Goal: Information Seeking & Learning: Learn about a topic

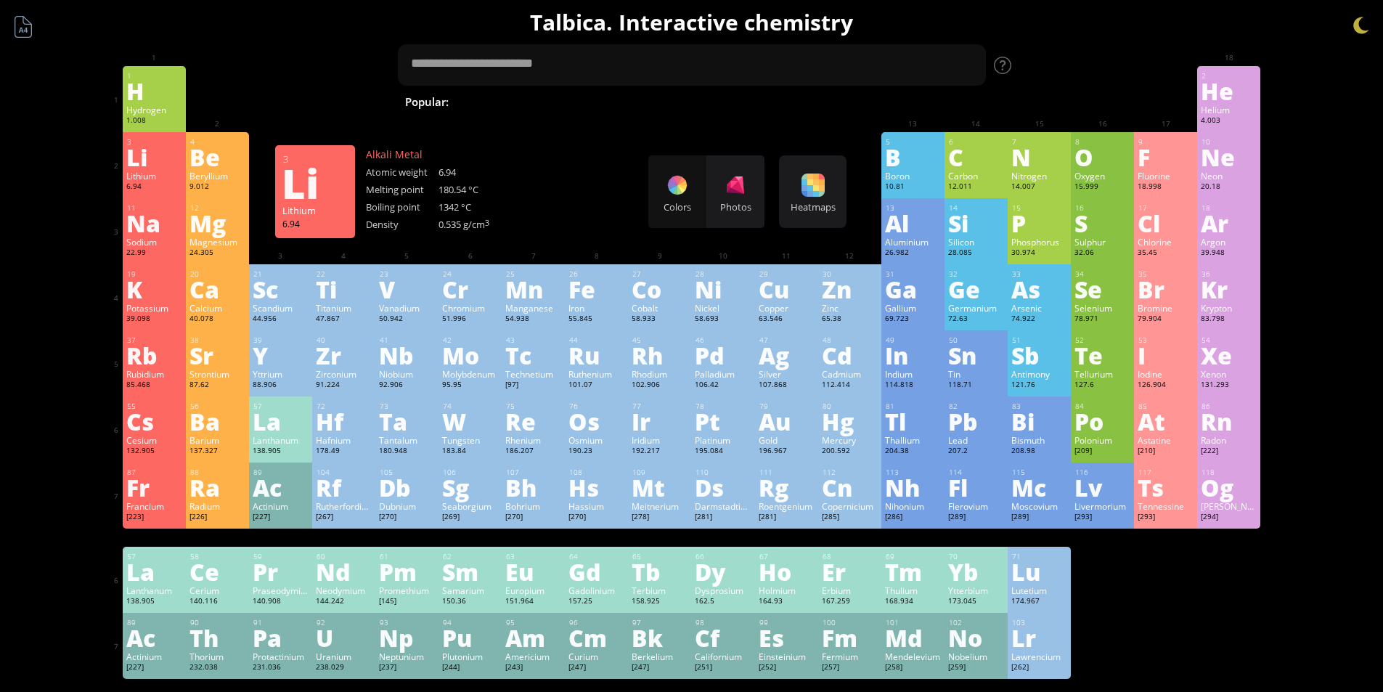
click at [159, 152] on div "Li" at bounding box center [154, 156] width 56 height 23
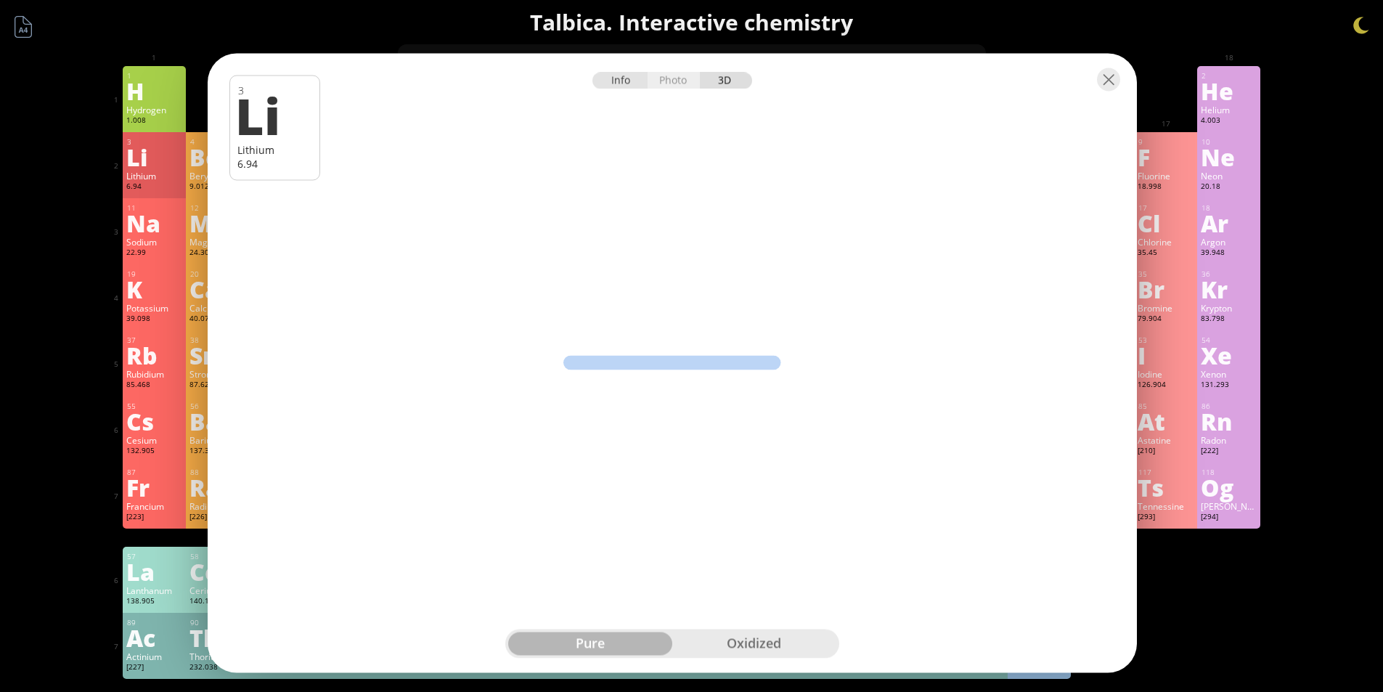
click at [622, 82] on div "Info" at bounding box center [620, 80] width 56 height 17
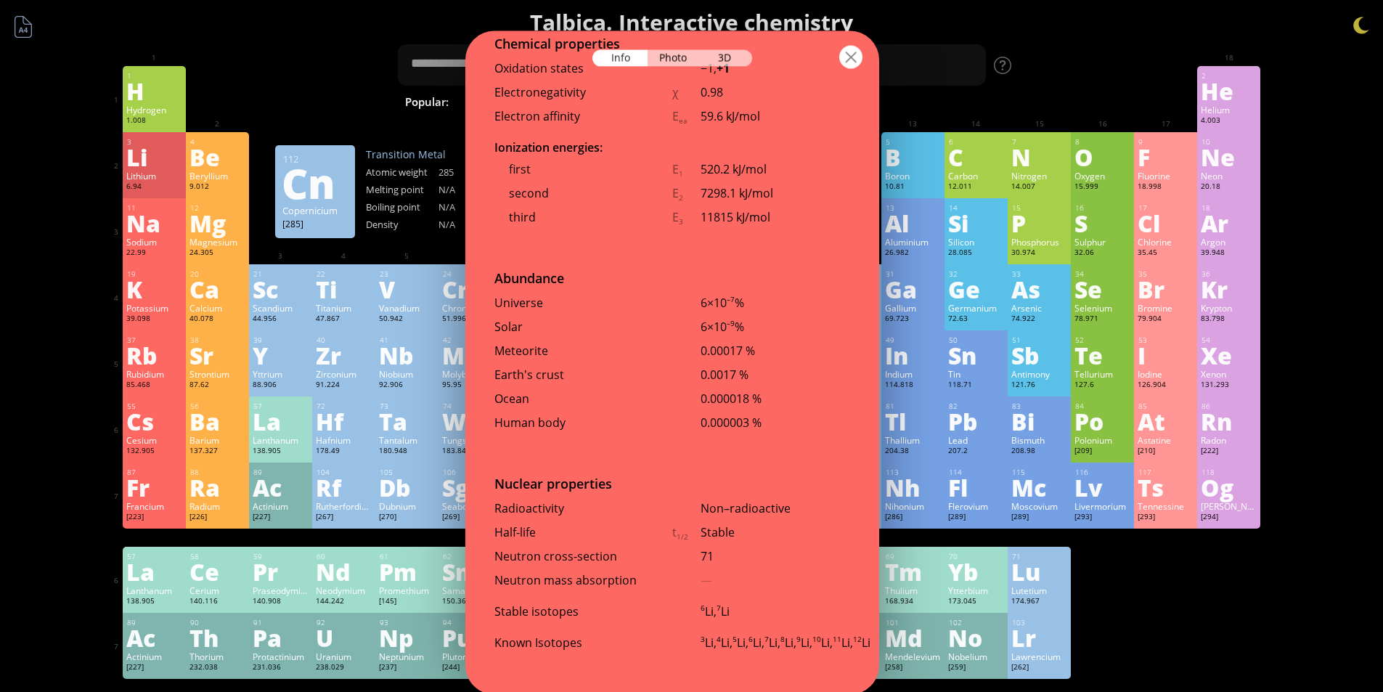
click at [849, 49] on div at bounding box center [850, 56] width 23 height 23
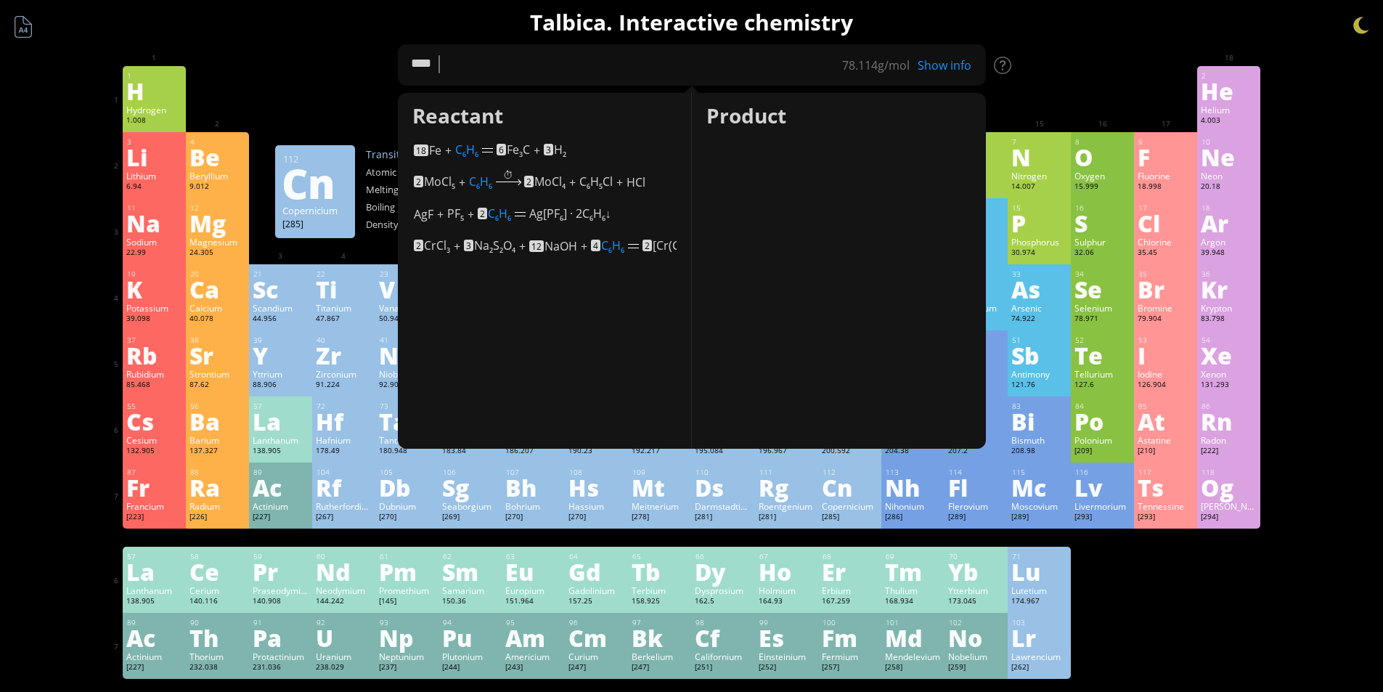
click at [1057, 76] on div at bounding box center [1039, 77] width 56 height 12
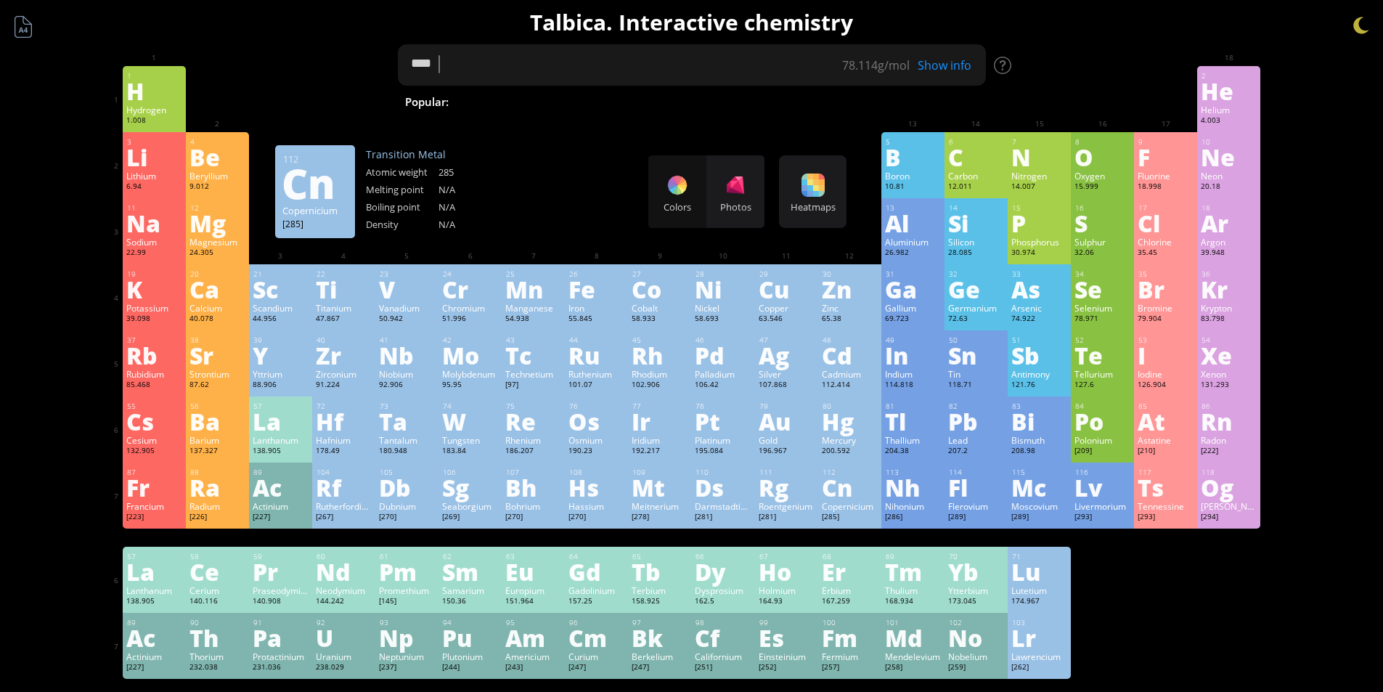
click at [757, 54] on textarea "****" at bounding box center [692, 64] width 588 height 41
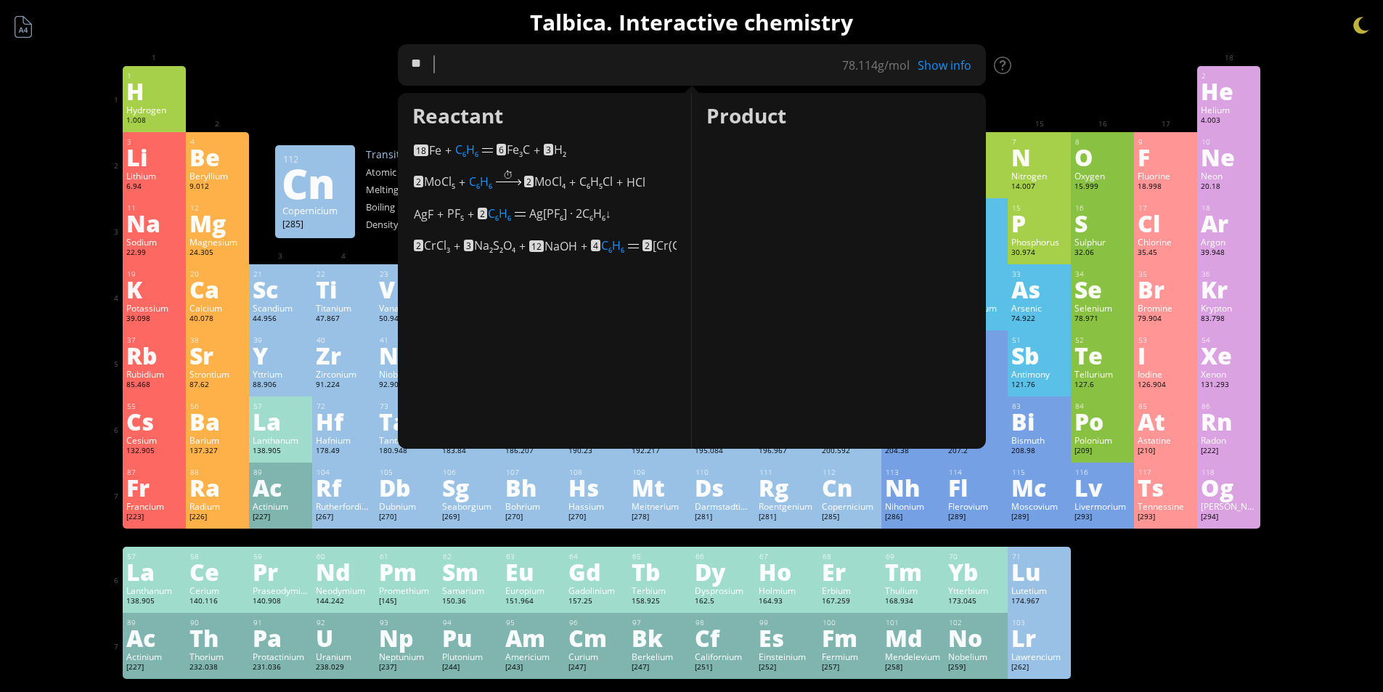
type textarea "*"
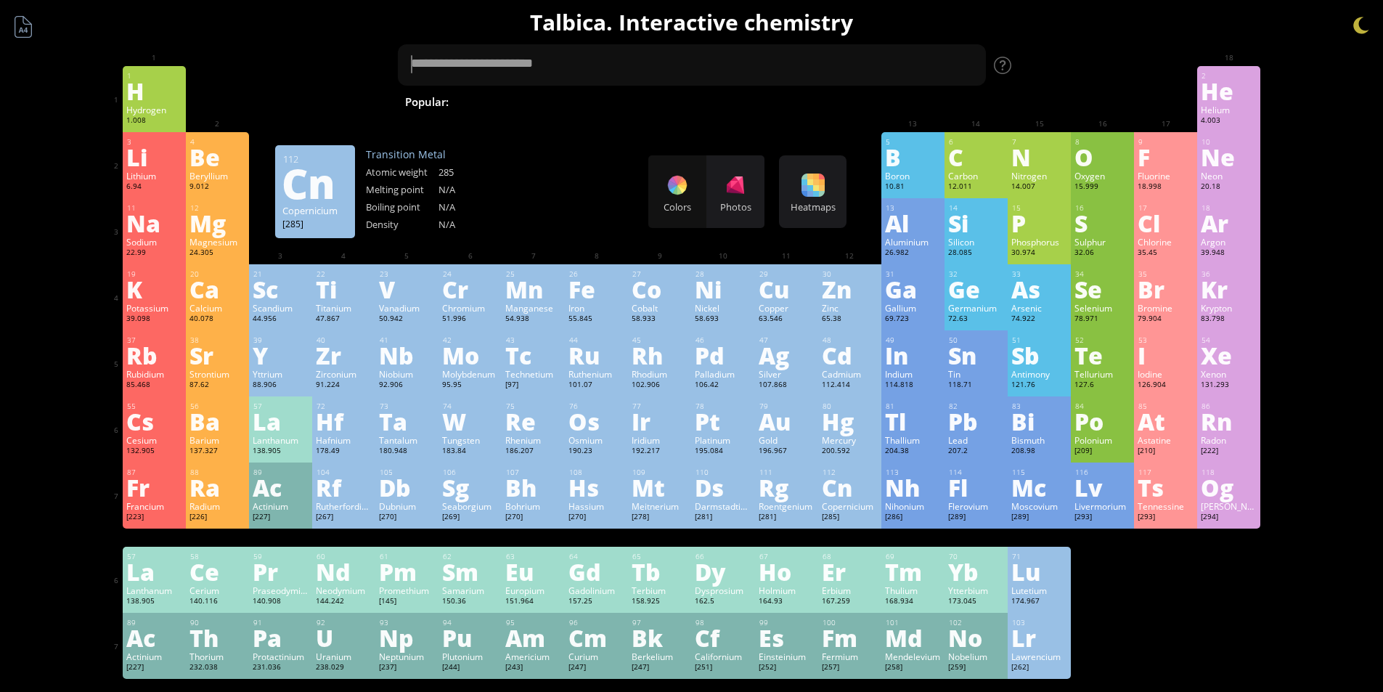
click at [371, 55] on div "Summary Molecular formula Molecular weight Exact mass Monoisotopic mass Classif…" at bounding box center [692, 615] width 1176 height 1231
click at [1003, 62] on div at bounding box center [1002, 65] width 17 height 17
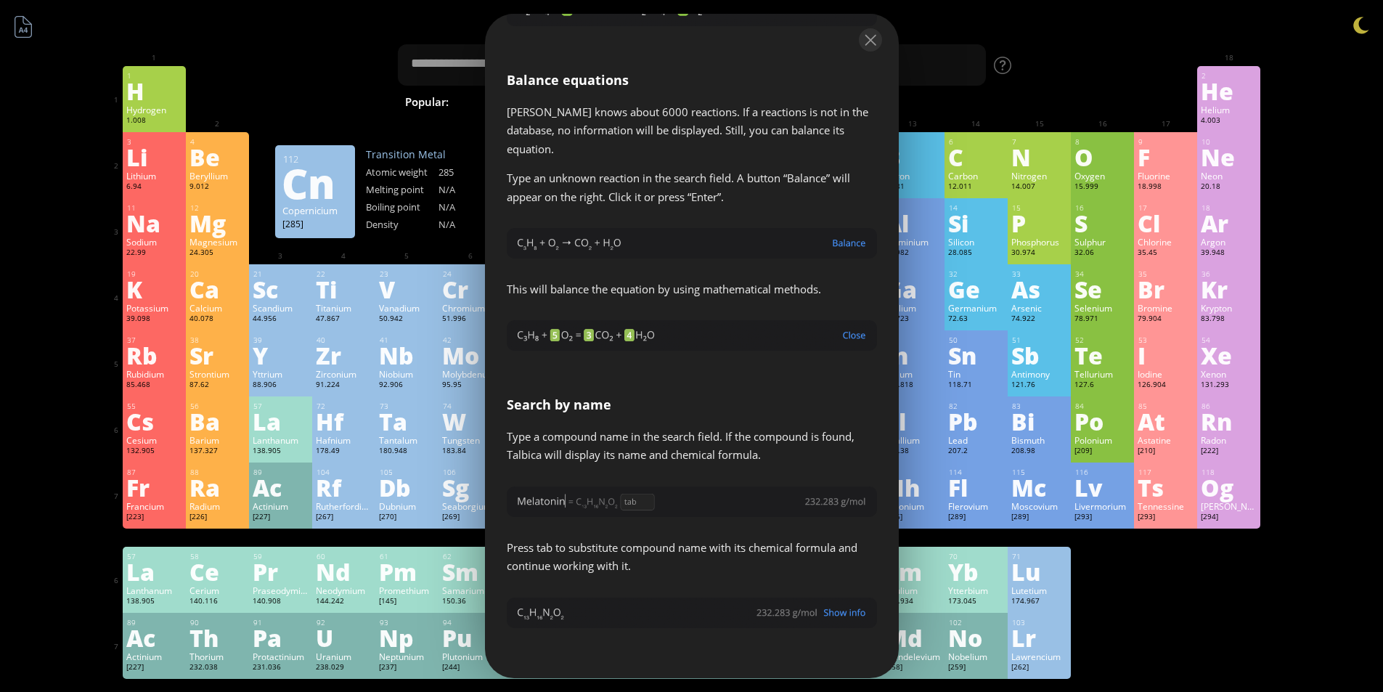
scroll to position [2169, 0]
click at [859, 34] on div at bounding box center [870, 39] width 23 height 23
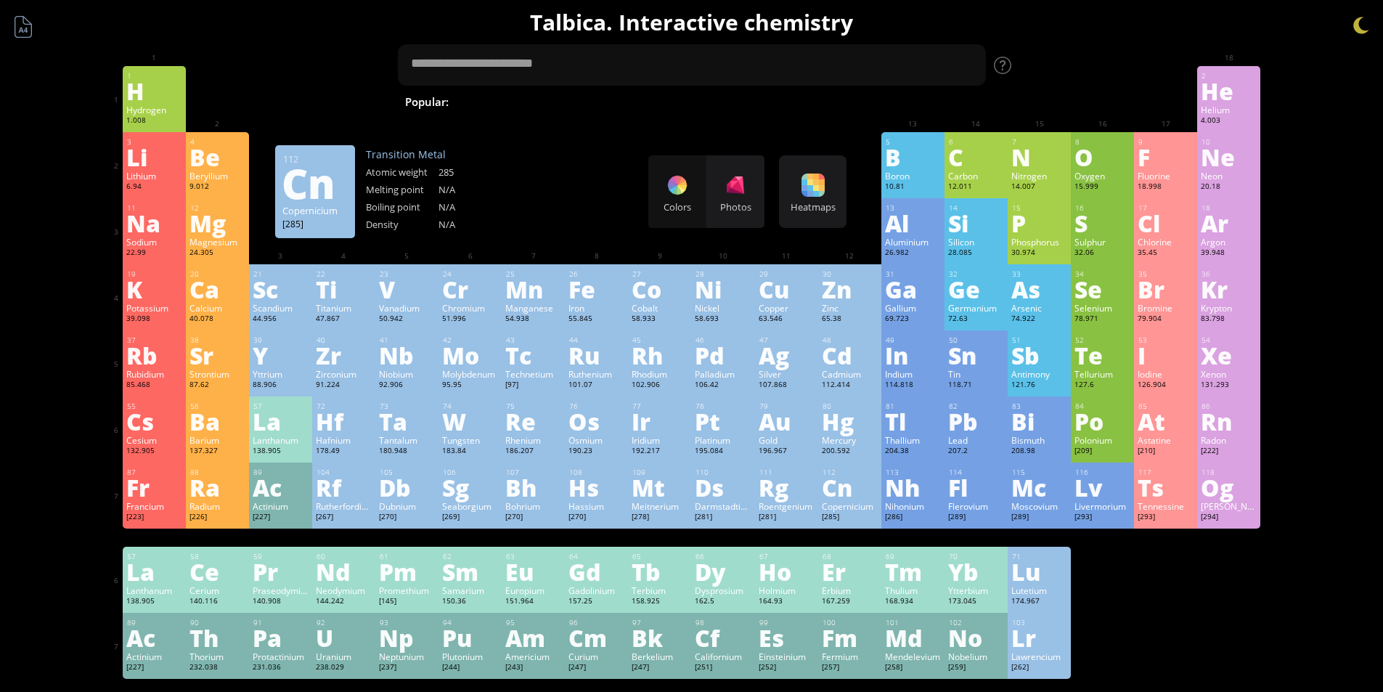
click at [953, 68] on div "Show info" at bounding box center [949, 65] width 73 height 16
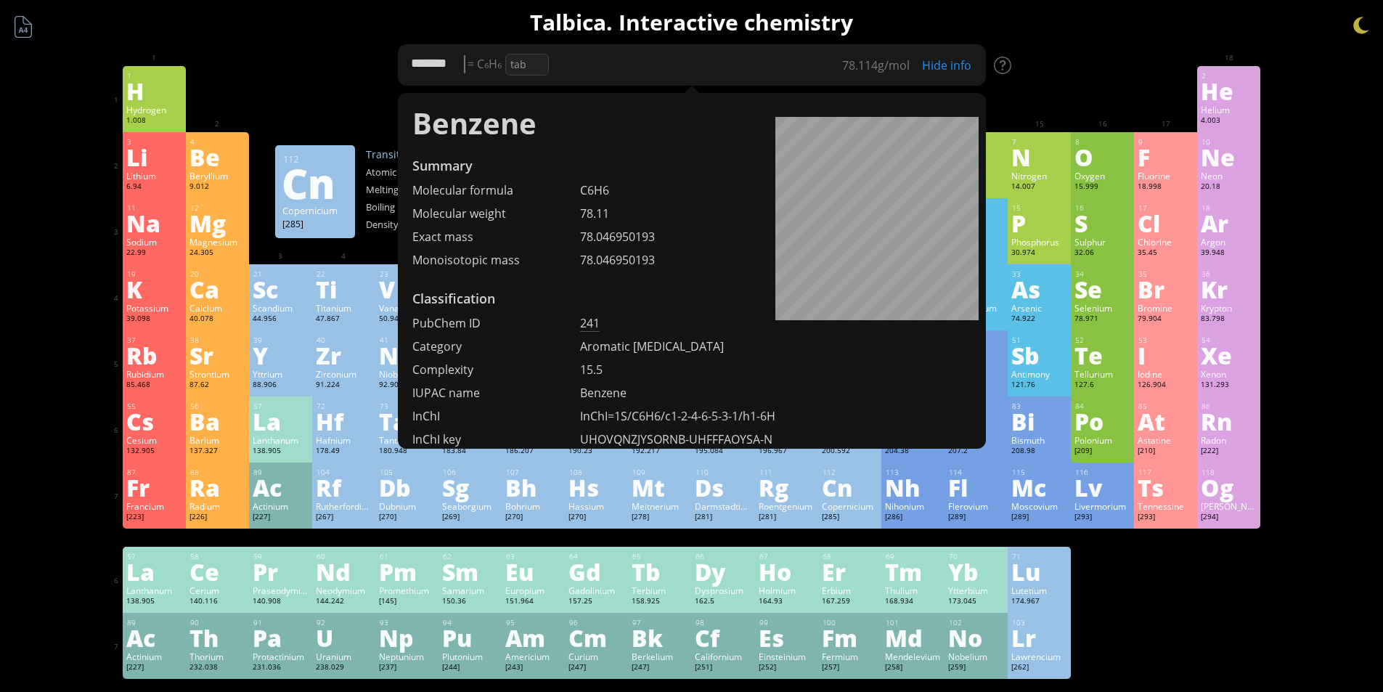
scroll to position [0, 0]
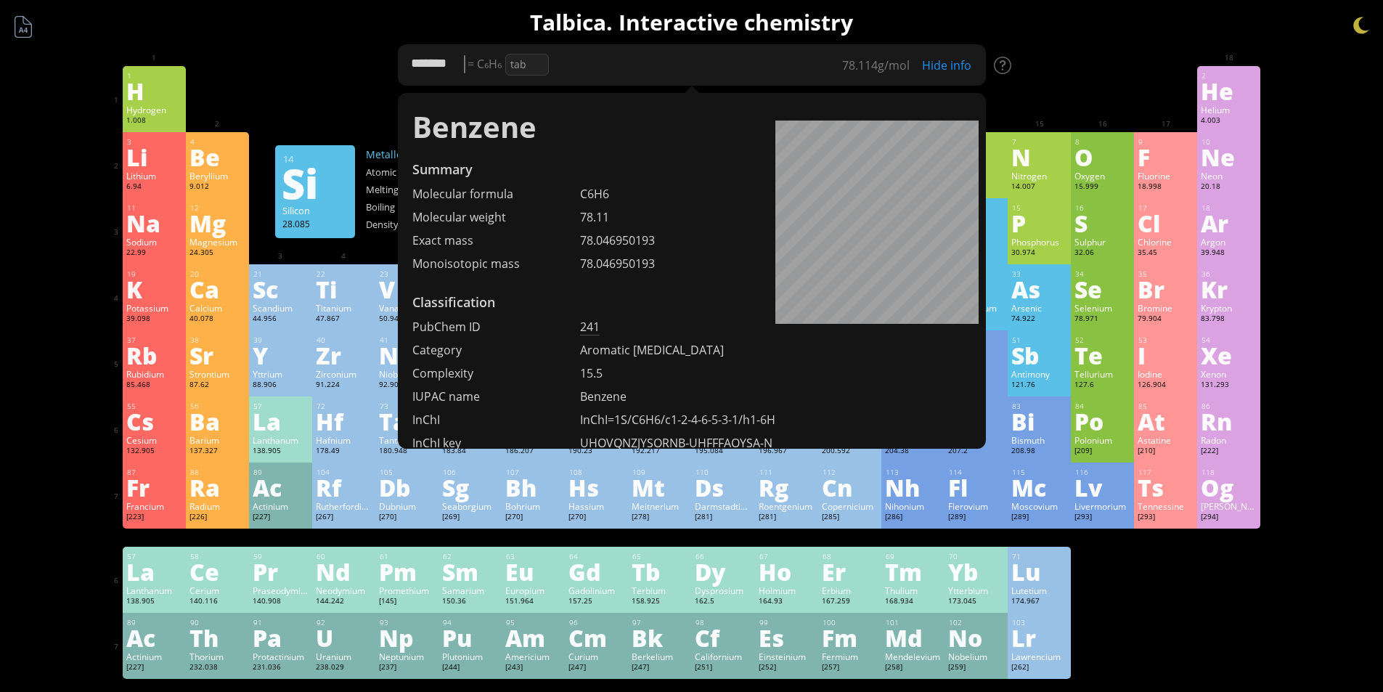
click at [1061, 241] on body "Periodic Table of Elements 35 Br Bromine 79.904 56 Ba Barium 137.327 Benzene Su…" at bounding box center [691, 615] width 1383 height 1231
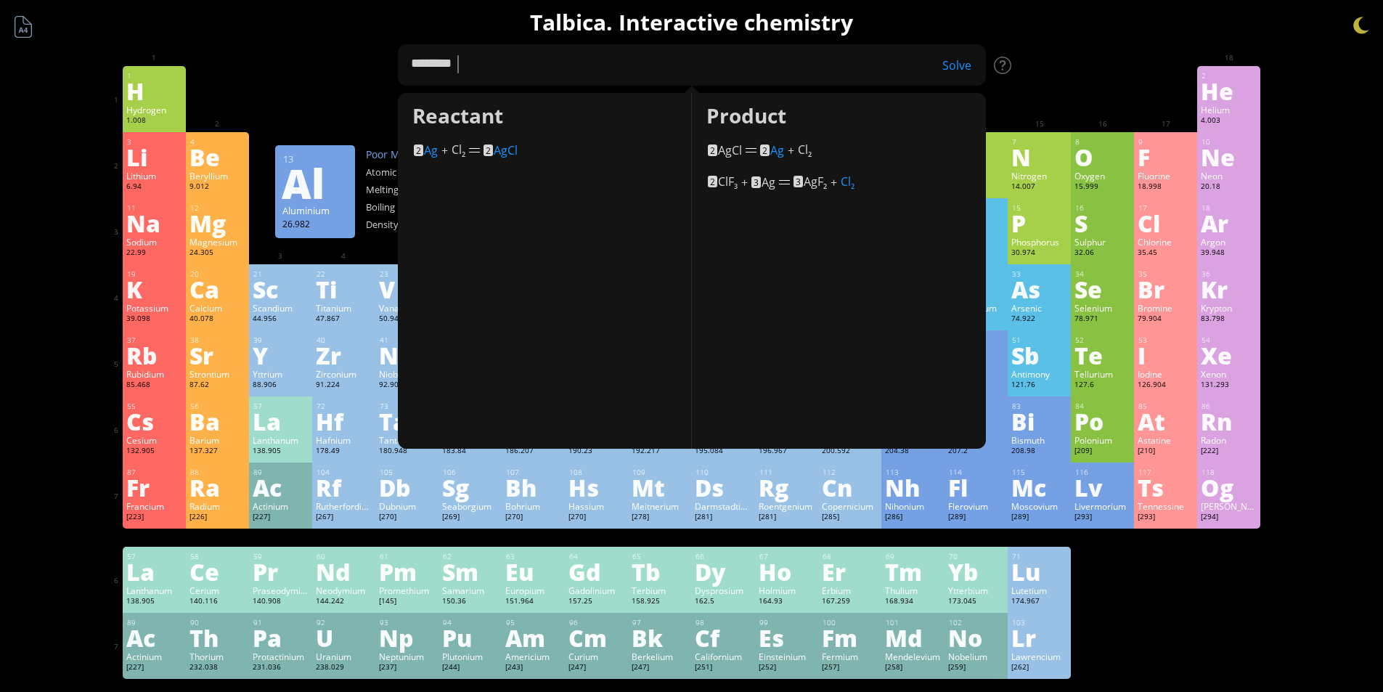
click at [1021, 94] on div "1 H Hydrogen 1.008 −1, +1 −1, +1 -259.14 °C -252.87 °C 0.0899 g/l 1s 1 2 He Hel…" at bounding box center [692, 99] width 1138 height 66
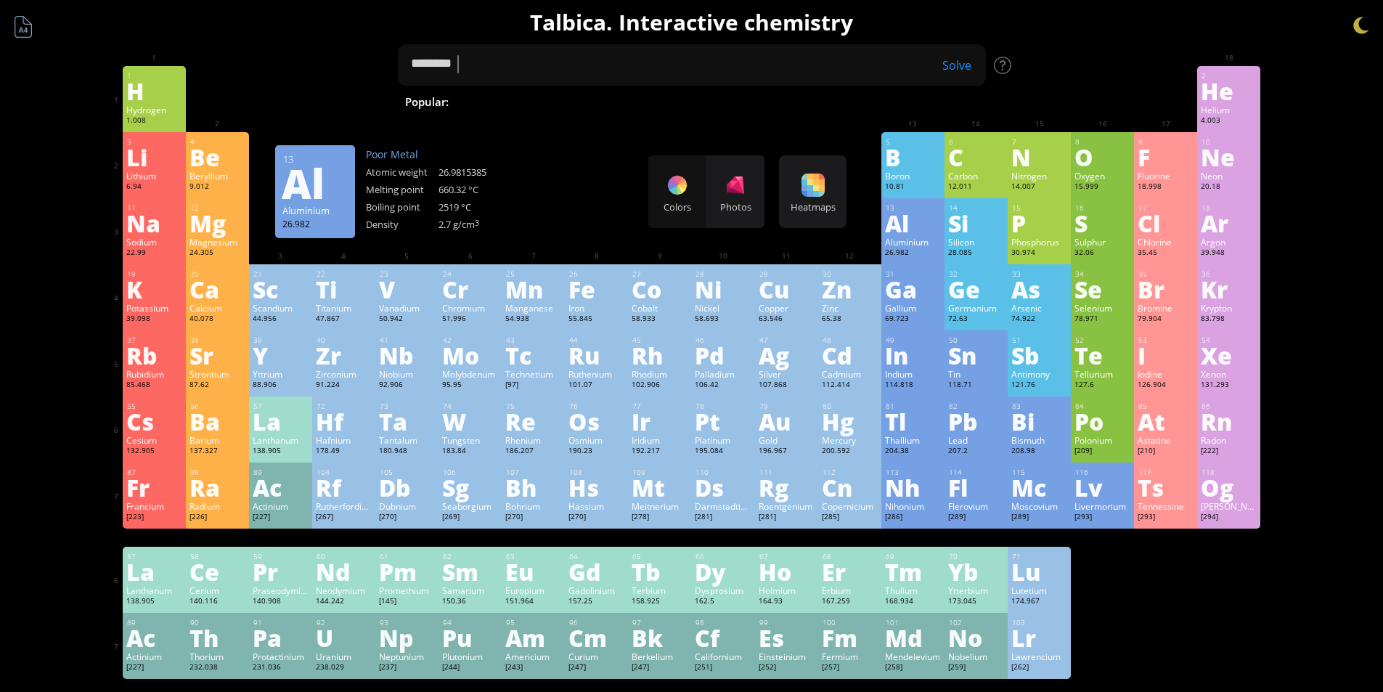
click at [969, 65] on div "Solve" at bounding box center [949, 65] width 73 height 16
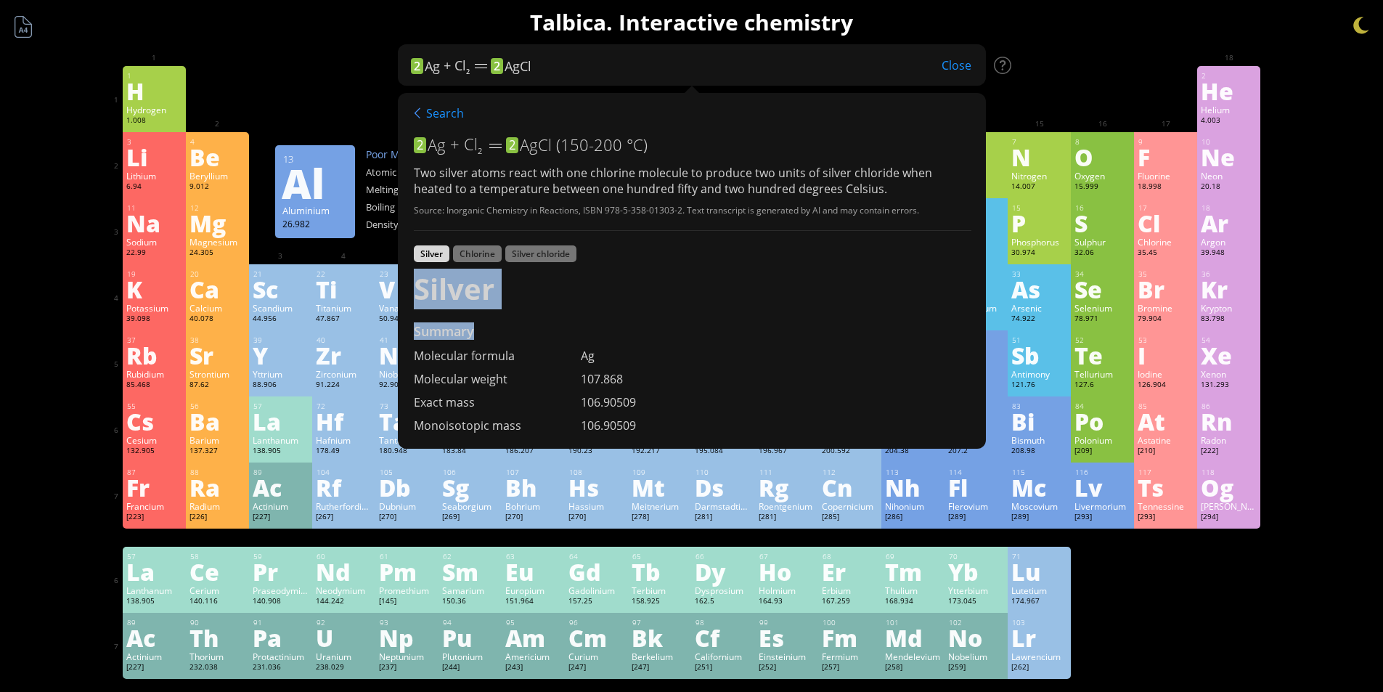
drag, startPoint x: 820, startPoint y: 300, endPoint x: 823, endPoint y: 256, distance: 43.7
click at [816, 252] on div "Silver Chlorine Silver chloride Silver Summary Molecular formula Ag Molecular w…" at bounding box center [693, 695] width 558 height 930
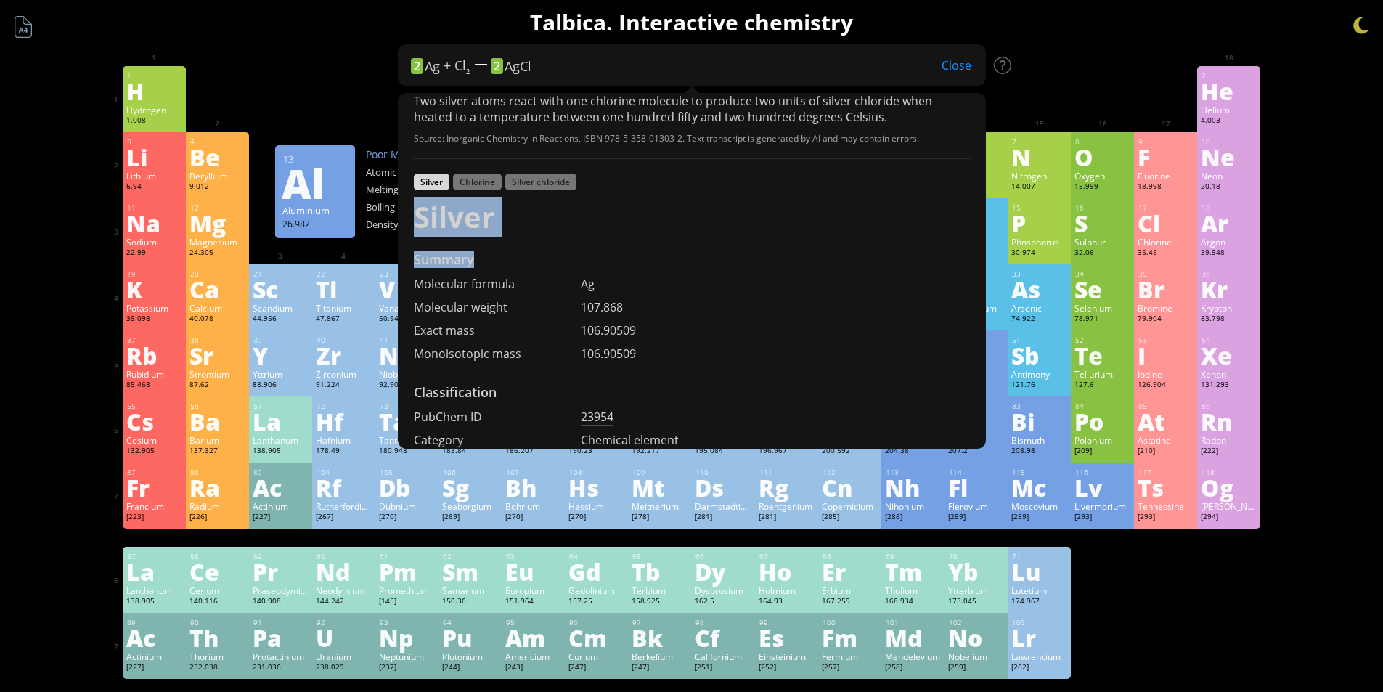
scroll to position [73, 0]
click at [857, 274] on div "Summary" at bounding box center [693, 262] width 558 height 25
click at [486, 184] on div "Chlorine" at bounding box center [477, 181] width 49 height 17
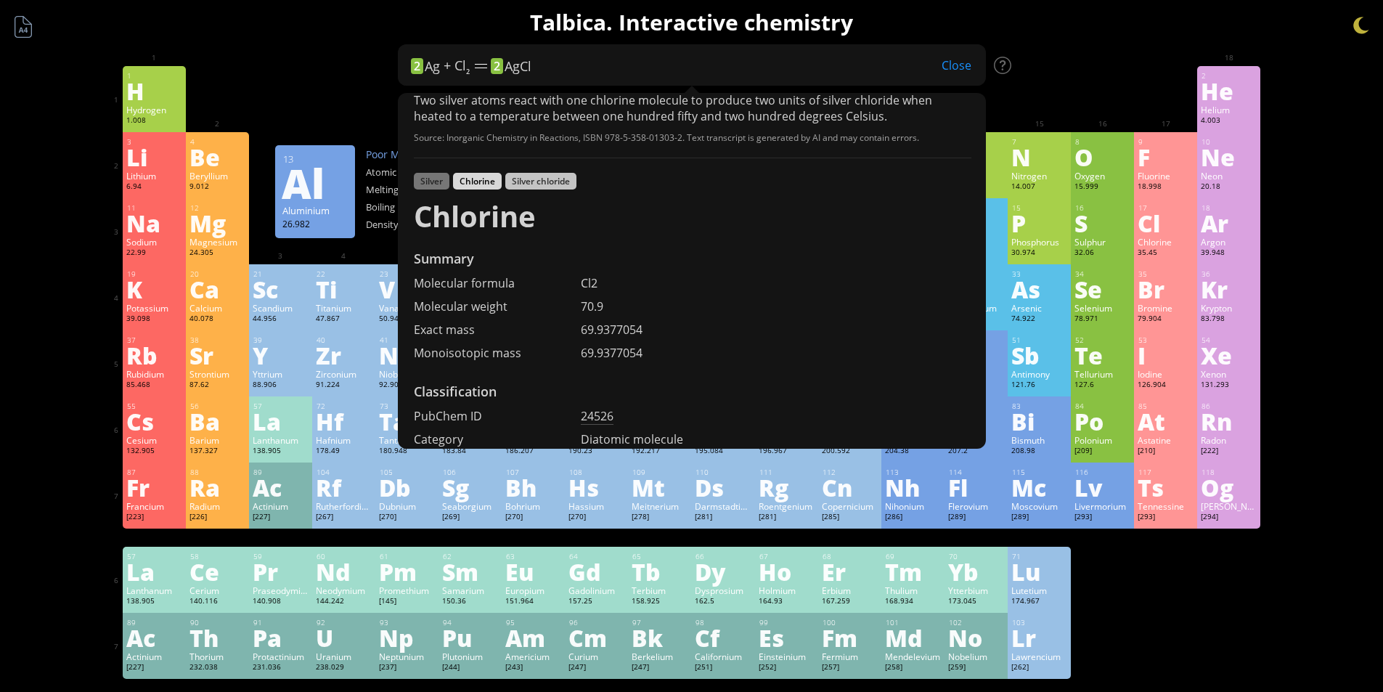
click at [521, 184] on div "Silver chloride" at bounding box center [540, 181] width 71 height 17
click at [475, 181] on div "Chlorine" at bounding box center [477, 181] width 49 height 17
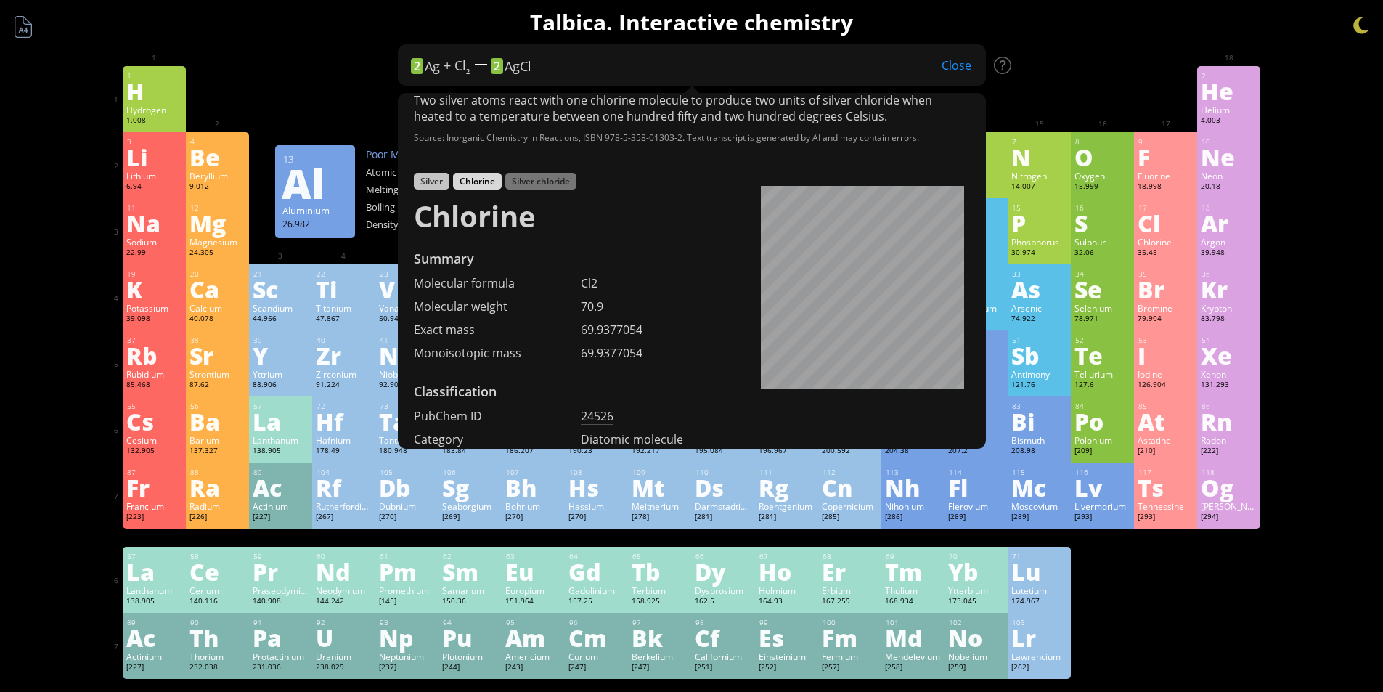
click at [433, 178] on div "Silver" at bounding box center [432, 181] width 36 height 17
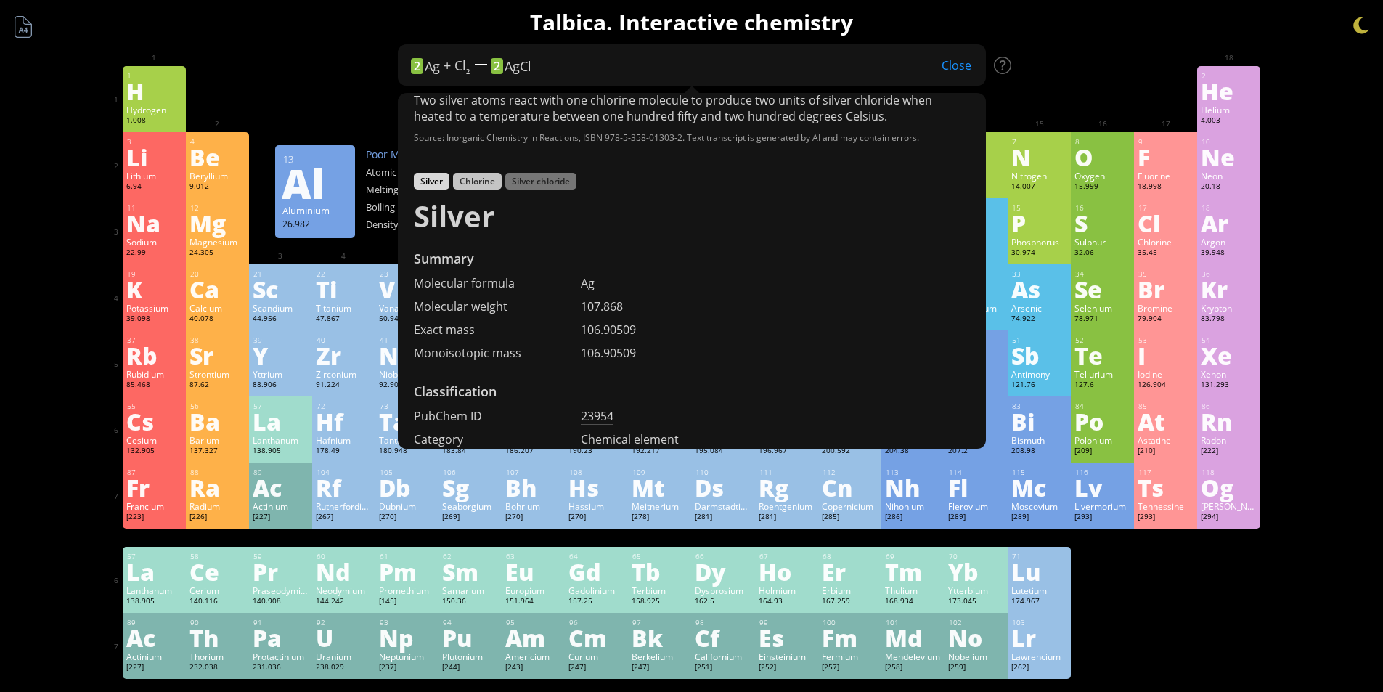
click at [470, 179] on div "Chlorine" at bounding box center [477, 181] width 49 height 17
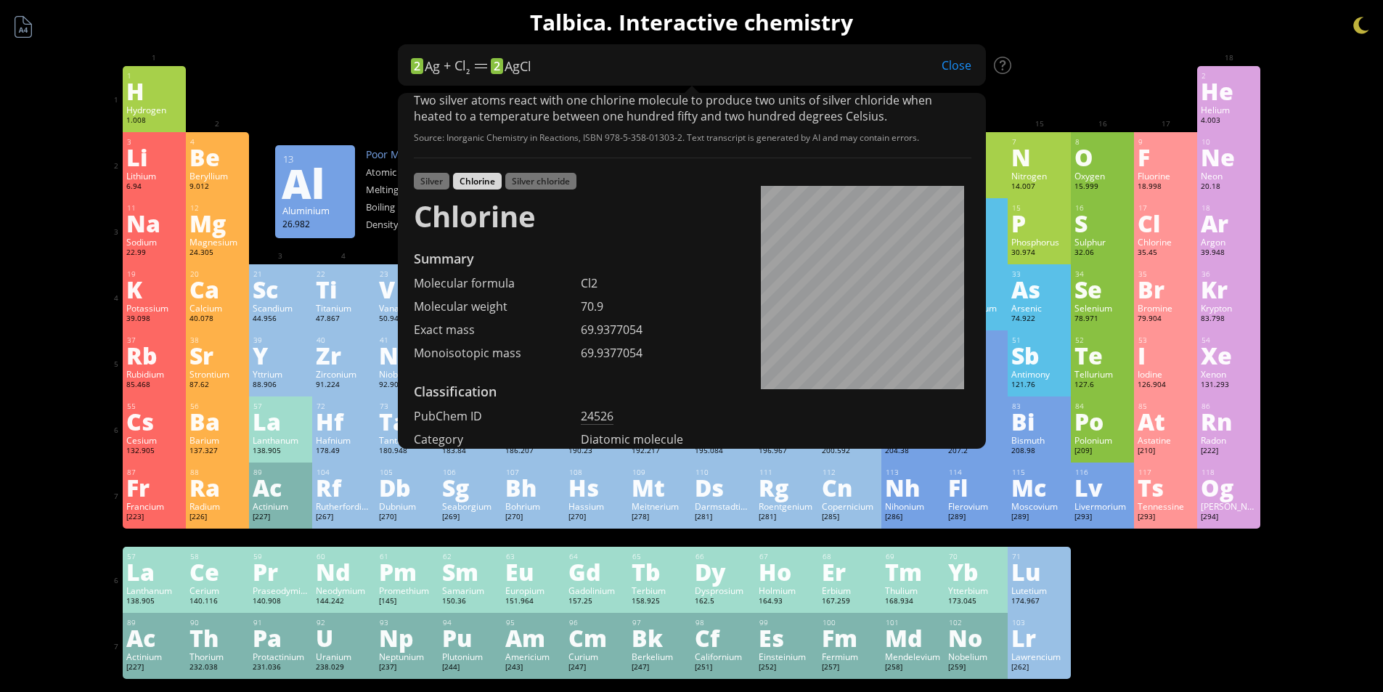
click at [450, 184] on div "Silver Chlorine Silver chloride" at bounding box center [693, 183] width 558 height 20
click at [439, 184] on div "Silver" at bounding box center [432, 181] width 36 height 17
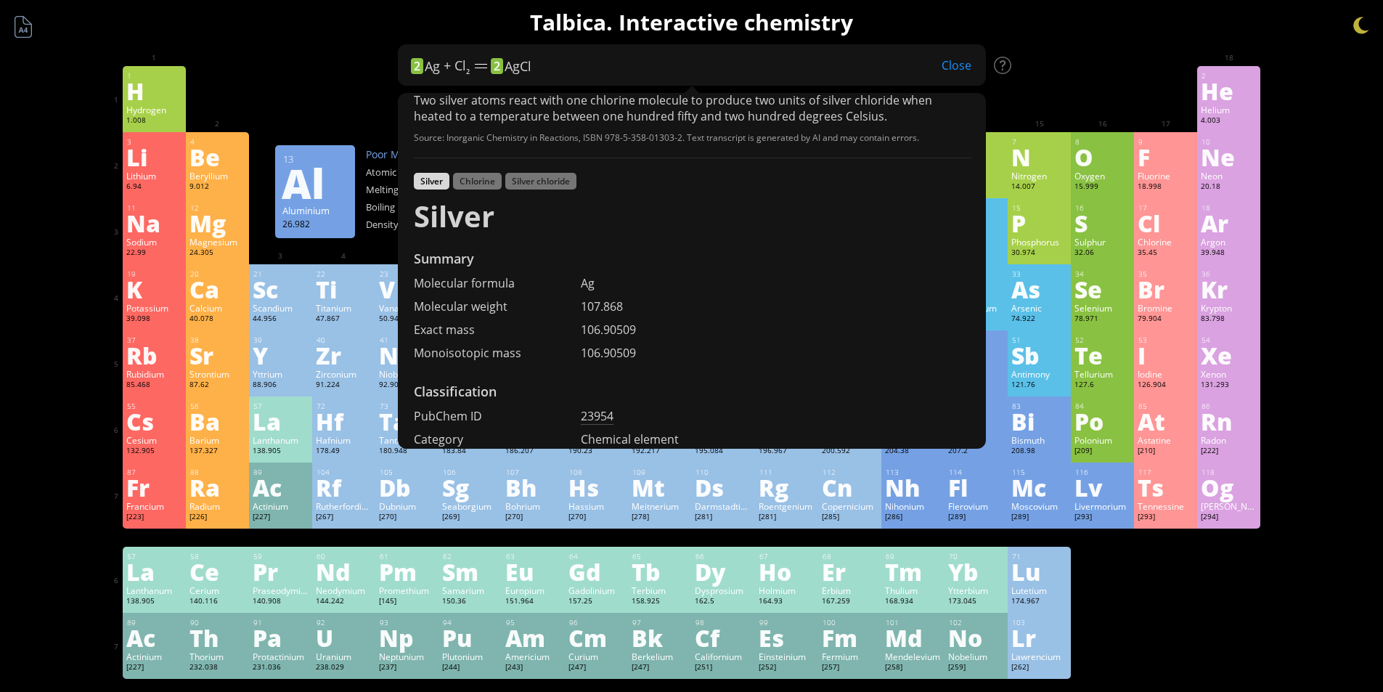
drag, startPoint x: 830, startPoint y: 270, endPoint x: 815, endPoint y: 242, distance: 32.2
click at [816, 242] on div "Silver Chlorine Silver chloride Silver Summary Molecular formula Ag Molecular w…" at bounding box center [693, 623] width 558 height 930
click at [568, 181] on div "Silver chloride" at bounding box center [540, 181] width 71 height 17
click at [591, 192] on div "Silver Chlorine Silver chloride" at bounding box center [693, 183] width 558 height 20
click at [571, 185] on div "Silver chloride" at bounding box center [540, 181] width 71 height 17
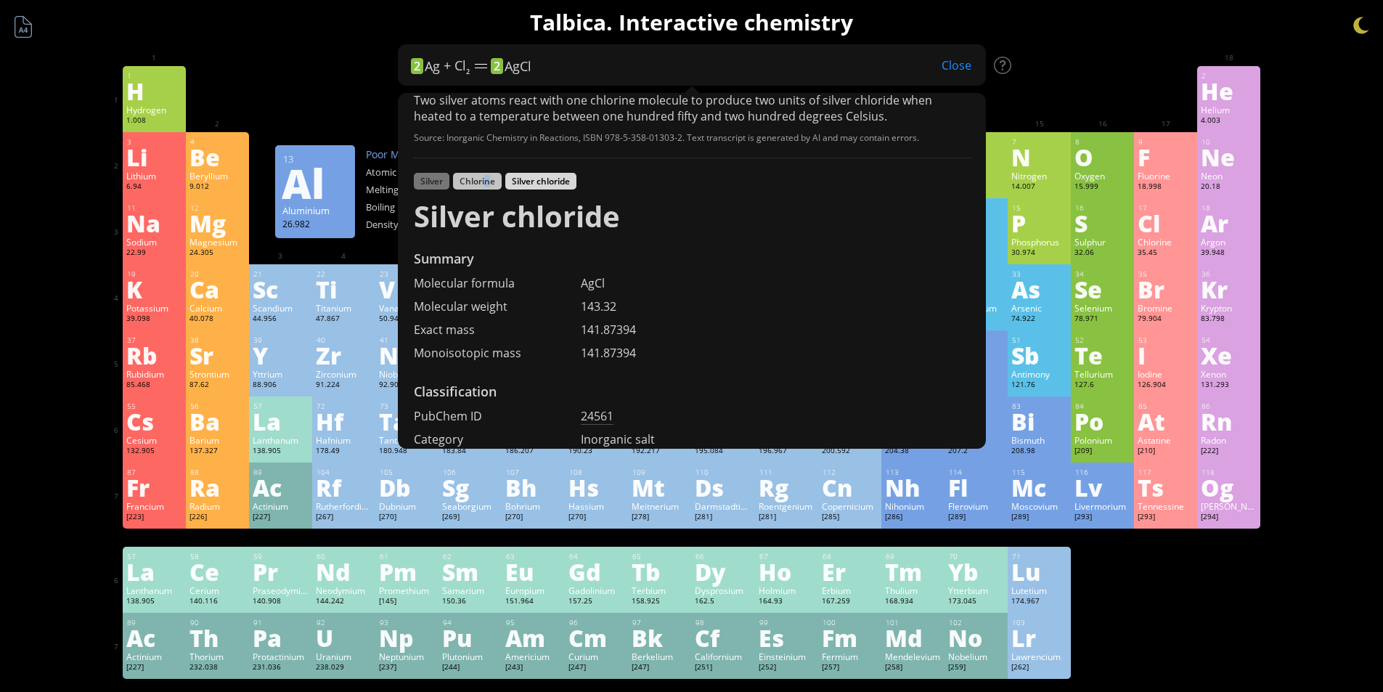
click at [487, 178] on div "Chlorine" at bounding box center [477, 181] width 49 height 17
click at [540, 180] on div "Silver chloride" at bounding box center [540, 181] width 71 height 17
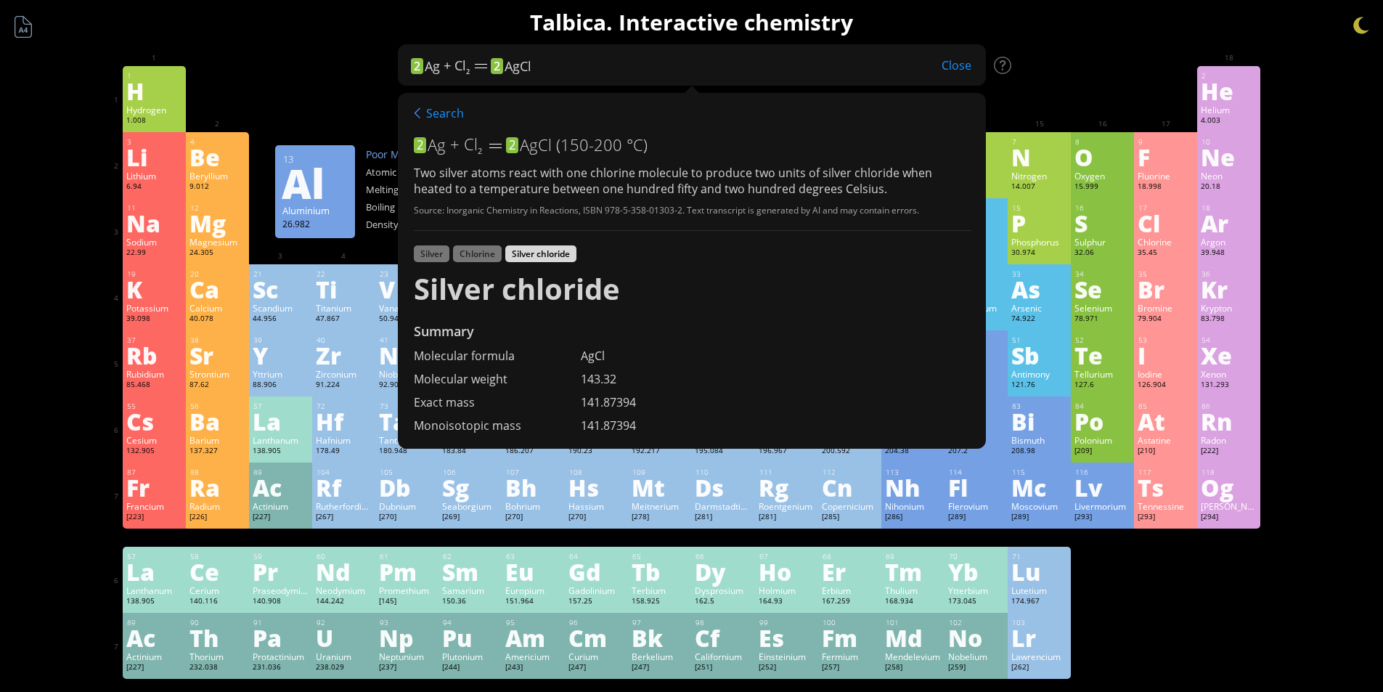
click at [972, 66] on div "Close" at bounding box center [956, 65] width 59 height 19
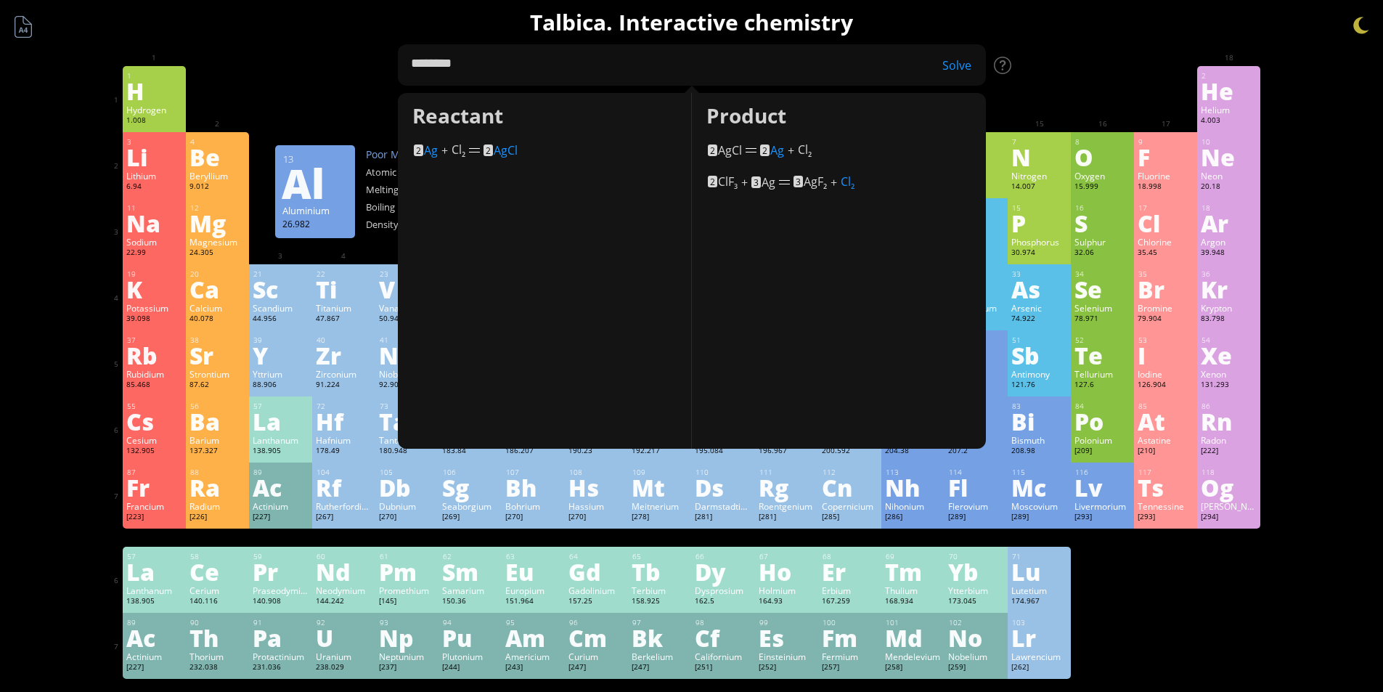
click at [961, 70] on div "Solve" at bounding box center [949, 65] width 73 height 16
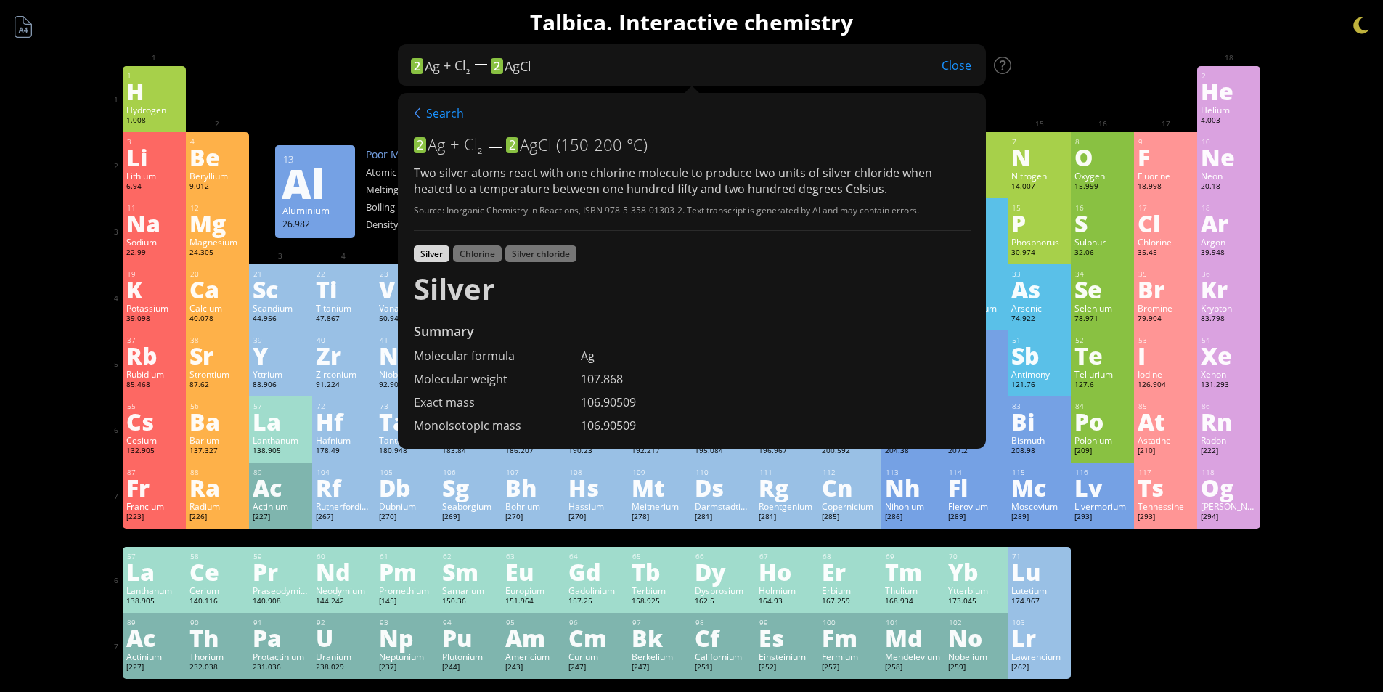
click at [998, 94] on div "1 H Hydrogen 1.008 −1, +1 −1, +1 -259.14 °C -252.87 °C 0.0899 g/l 1s 1 2 He Hel…" at bounding box center [692, 99] width 1138 height 66
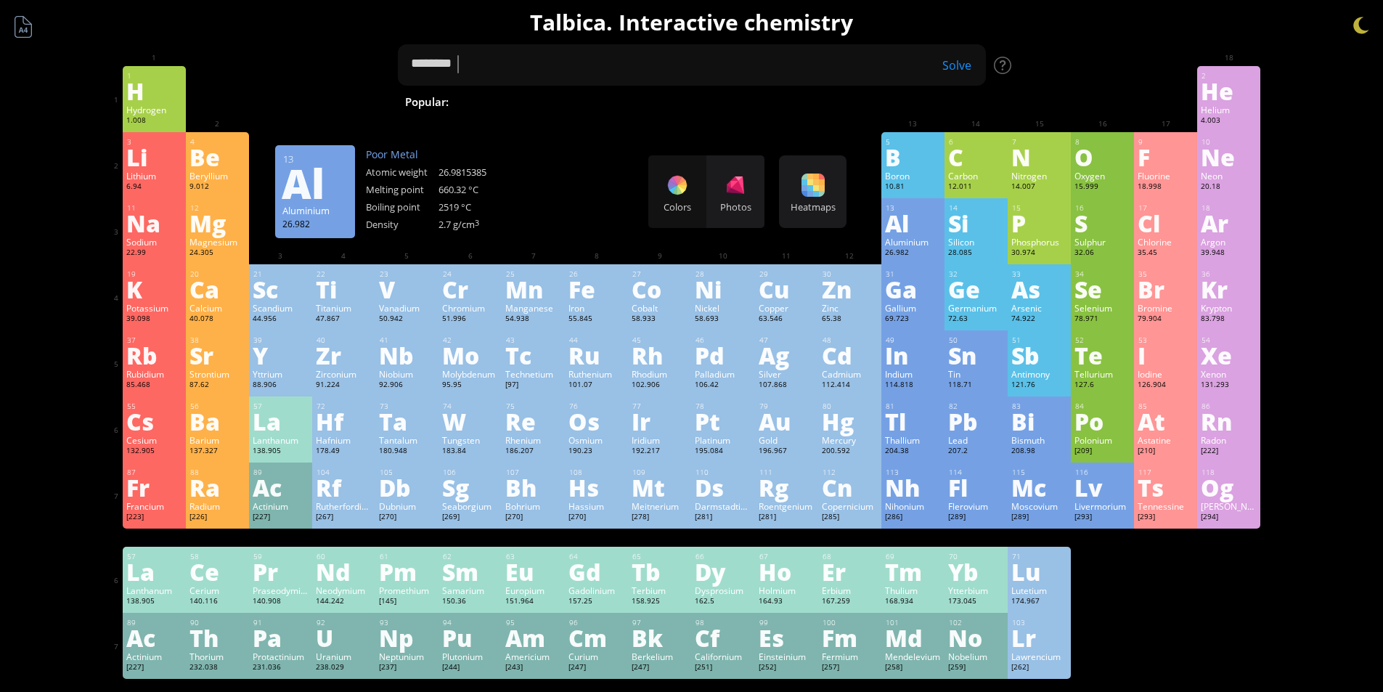
click at [924, 103] on span "[MEDICAL_DATA]" at bounding box center [977, 101] width 106 height 17
click at [955, 69] on div "Show info" at bounding box center [949, 65] width 73 height 16
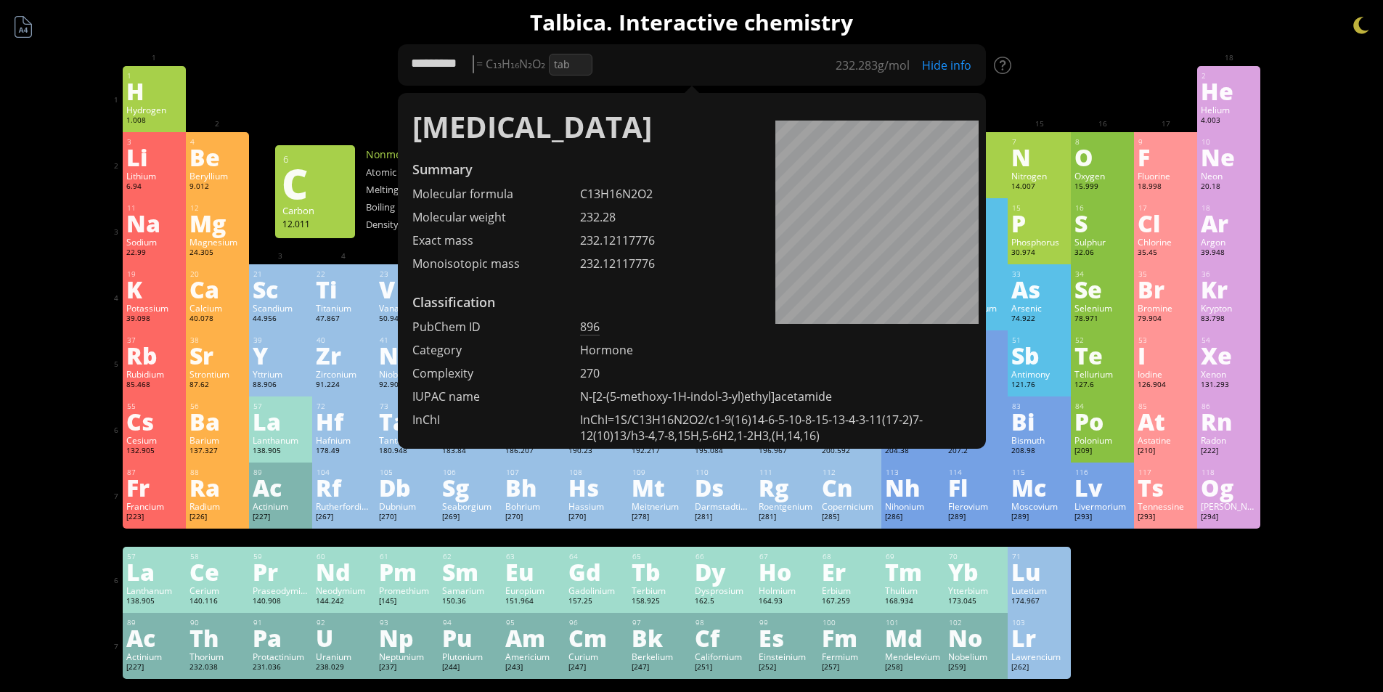
click at [1001, 106] on div "1 H Hydrogen 1.008 −1, +1 −1, +1 -259.14 °C -252.87 °C 0.0899 g/l 1s 1 2 He Hel…" at bounding box center [692, 99] width 1138 height 66
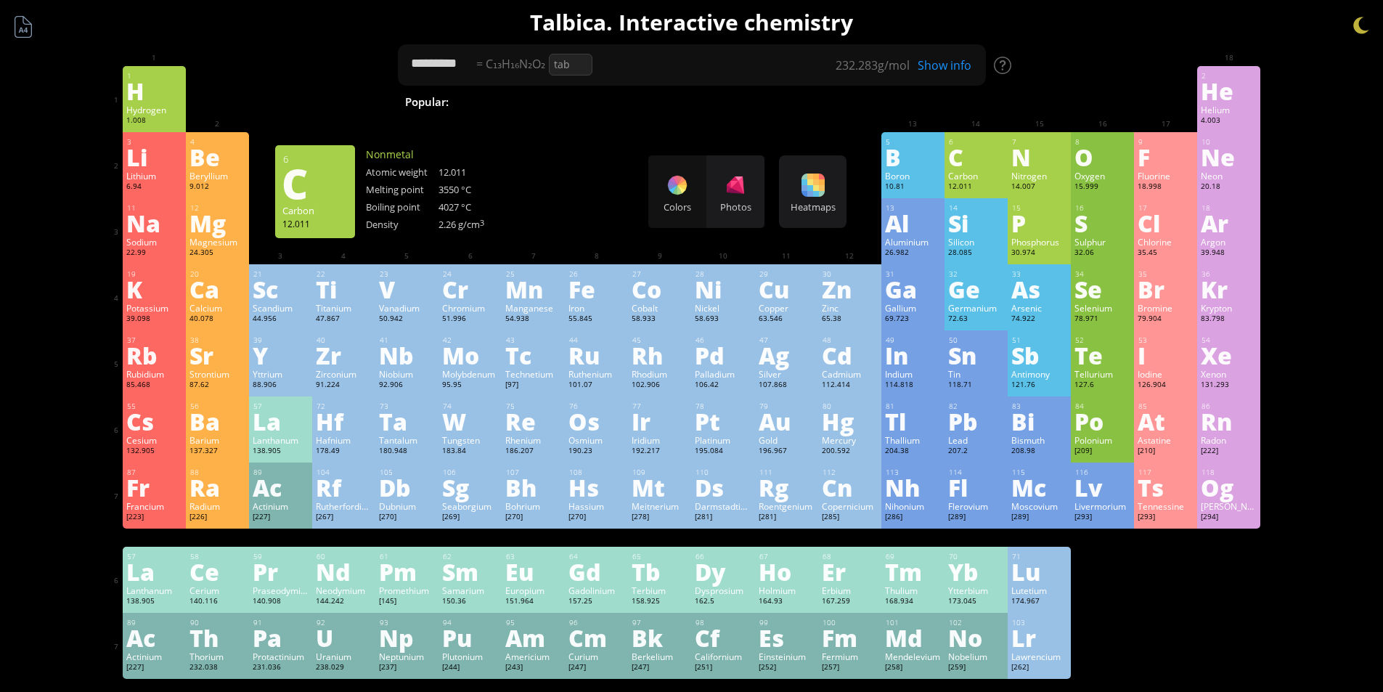
click at [835, 110] on span "Methane" at bounding box center [866, 101] width 63 height 17
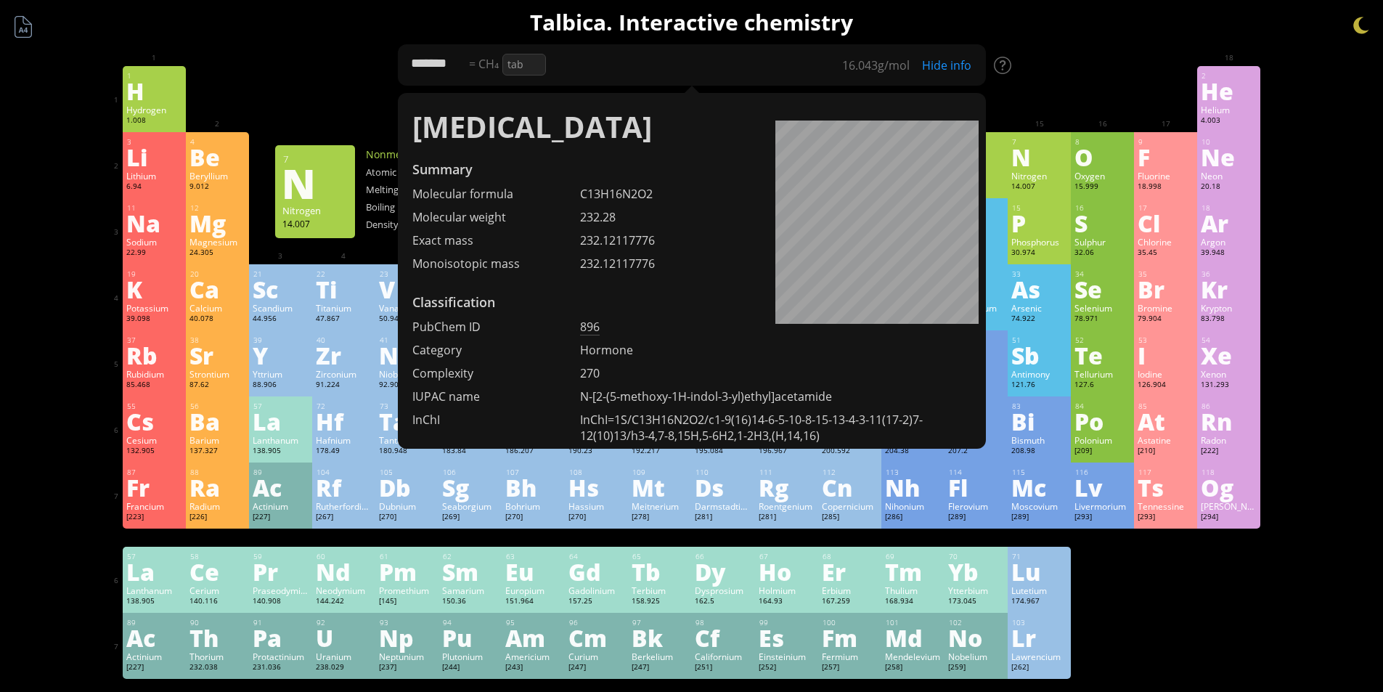
click at [1032, 132] on div "7 N Nitrogen 14.007 −3, −2, −1, 0, +1, +2, +3, +4, +5 −3, −2, −1, 0, +1, +2, +3…" at bounding box center [1039, 165] width 63 height 66
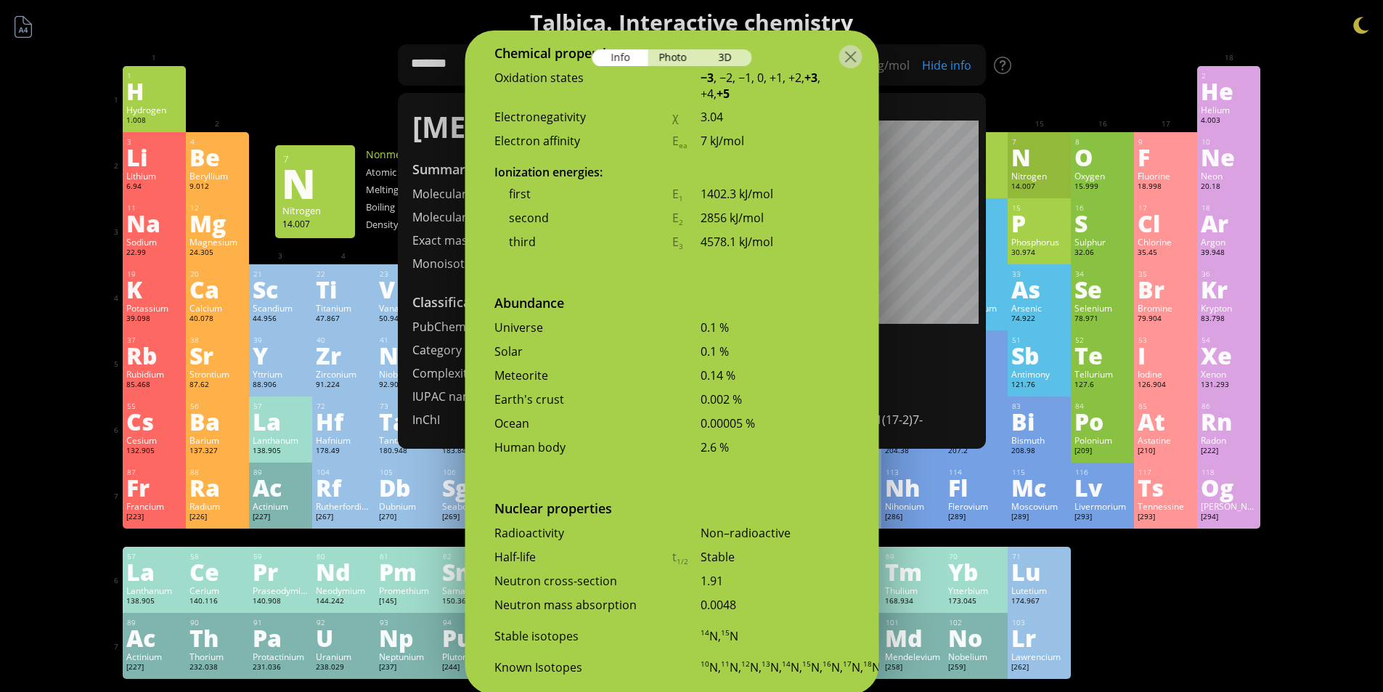
scroll to position [2976, 0]
drag, startPoint x: 1041, startPoint y: 114, endPoint x: 968, endPoint y: 102, distance: 74.4
click at [1040, 114] on div "1 H Hydrogen 1.008 −1, +1 −1, +1 -259.14 °C -252.87 °C 0.0899 g/l 1s 1 2 He Hel…" at bounding box center [692, 99] width 1138 height 66
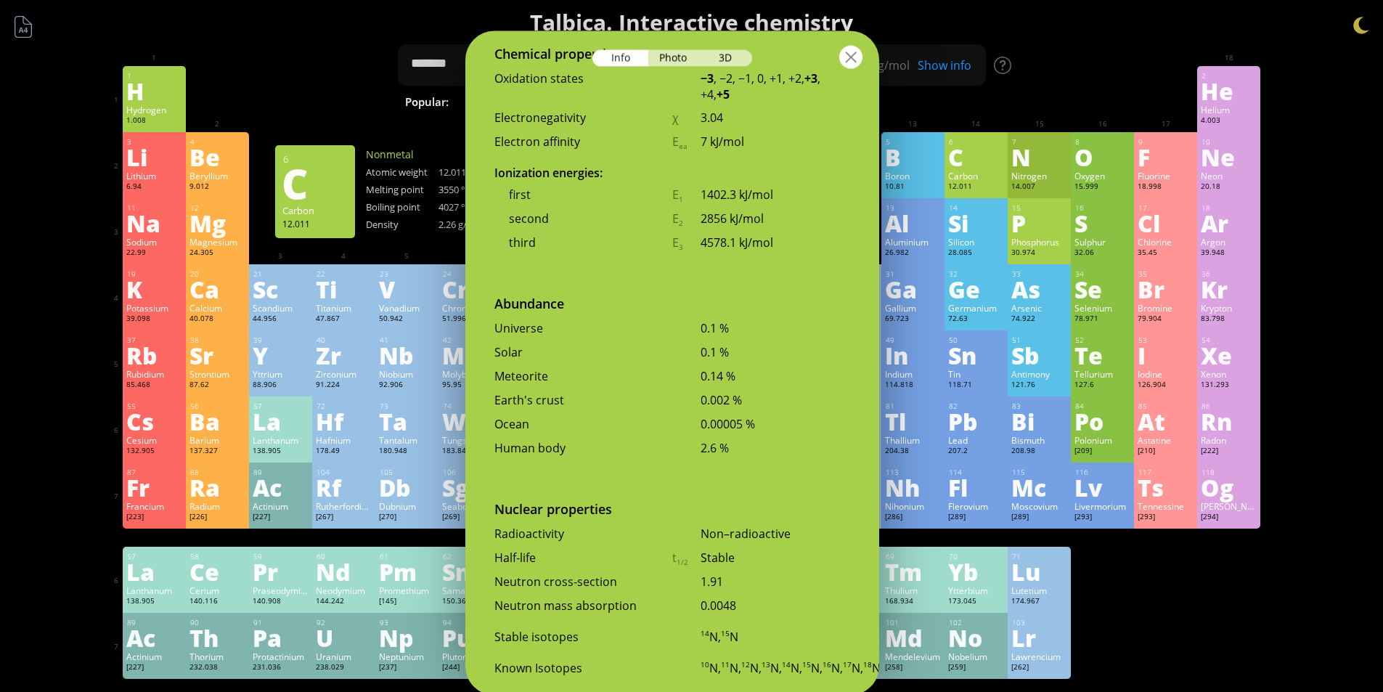
click at [853, 59] on div at bounding box center [850, 56] width 23 height 23
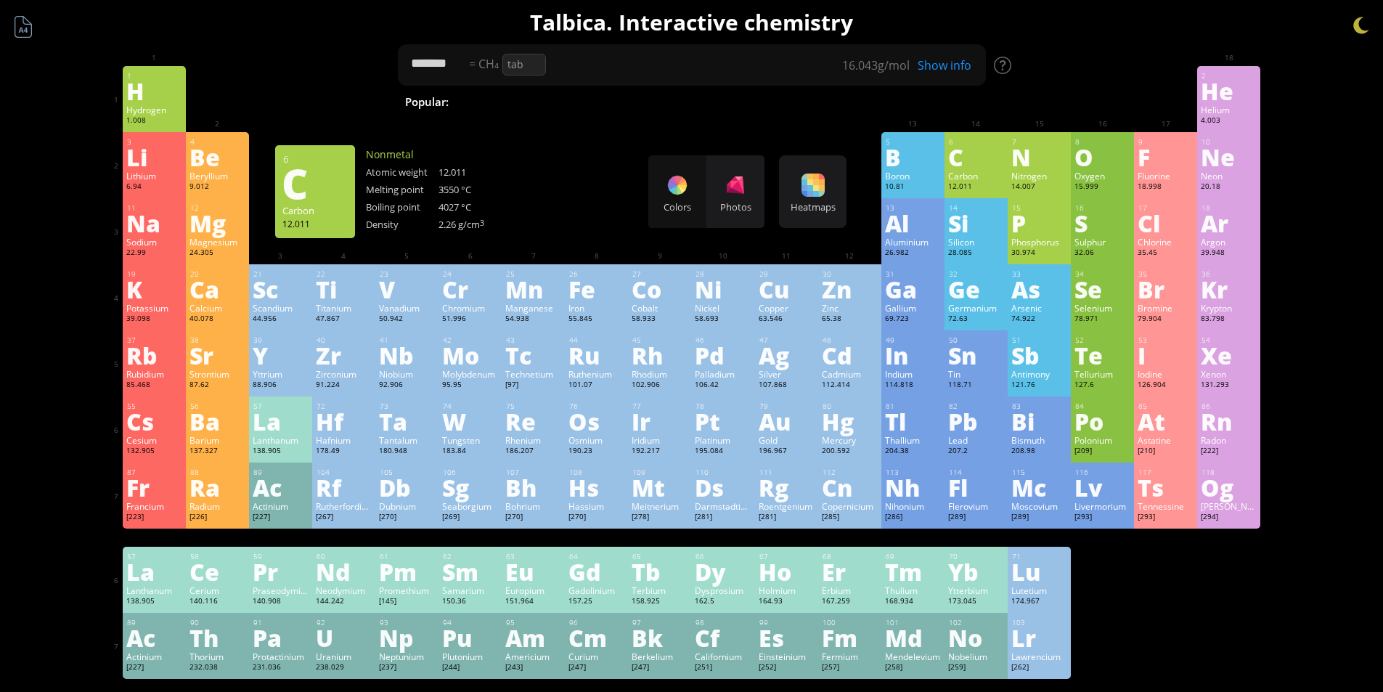
drag, startPoint x: 995, startPoint y: 101, endPoint x: 912, endPoint y: 98, distance: 83.5
click at [934, 100] on div "Summary Molecular formula Molecular weight Exact mass Monoisotopic mass Classif…" at bounding box center [692, 615] width 1176 height 1231
click at [664, 66] on textarea "*******" at bounding box center [692, 64] width 588 height 41
type textarea "*"
type textarea "*******"
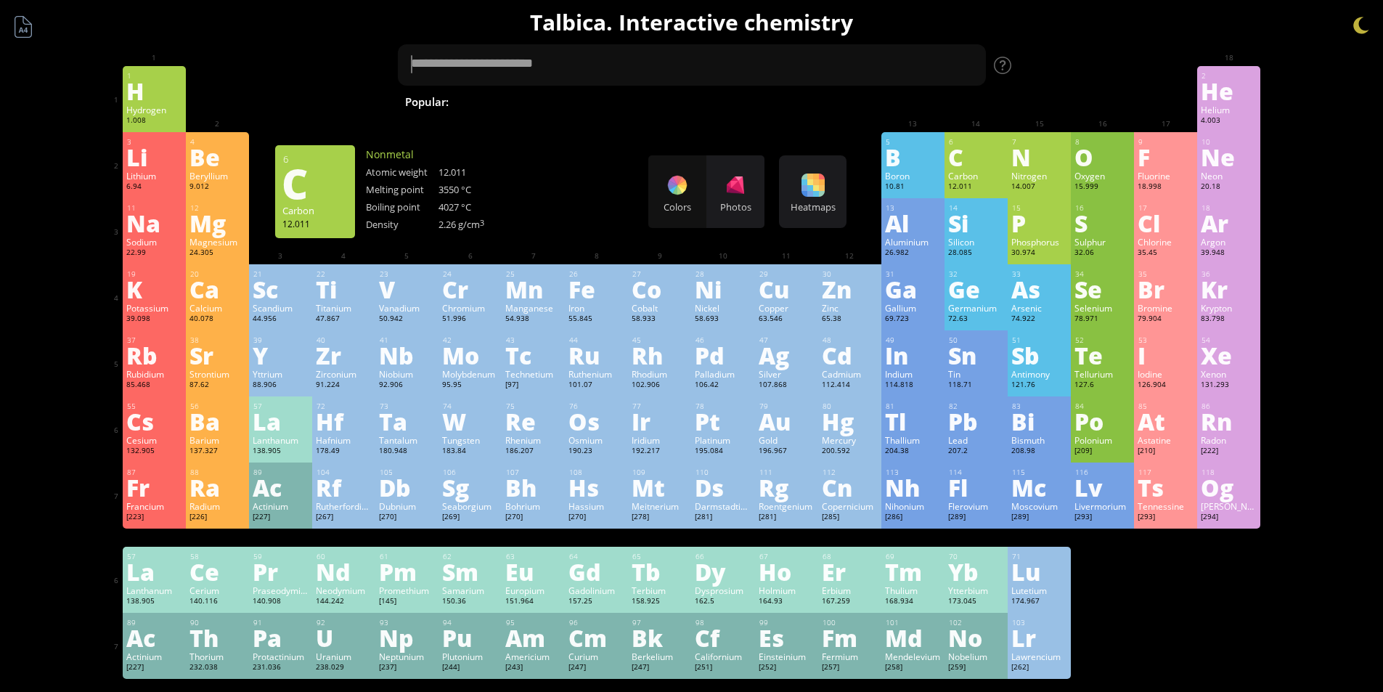
type textarea "*******"
click at [944, 70] on div "Show info" at bounding box center [949, 65] width 73 height 16
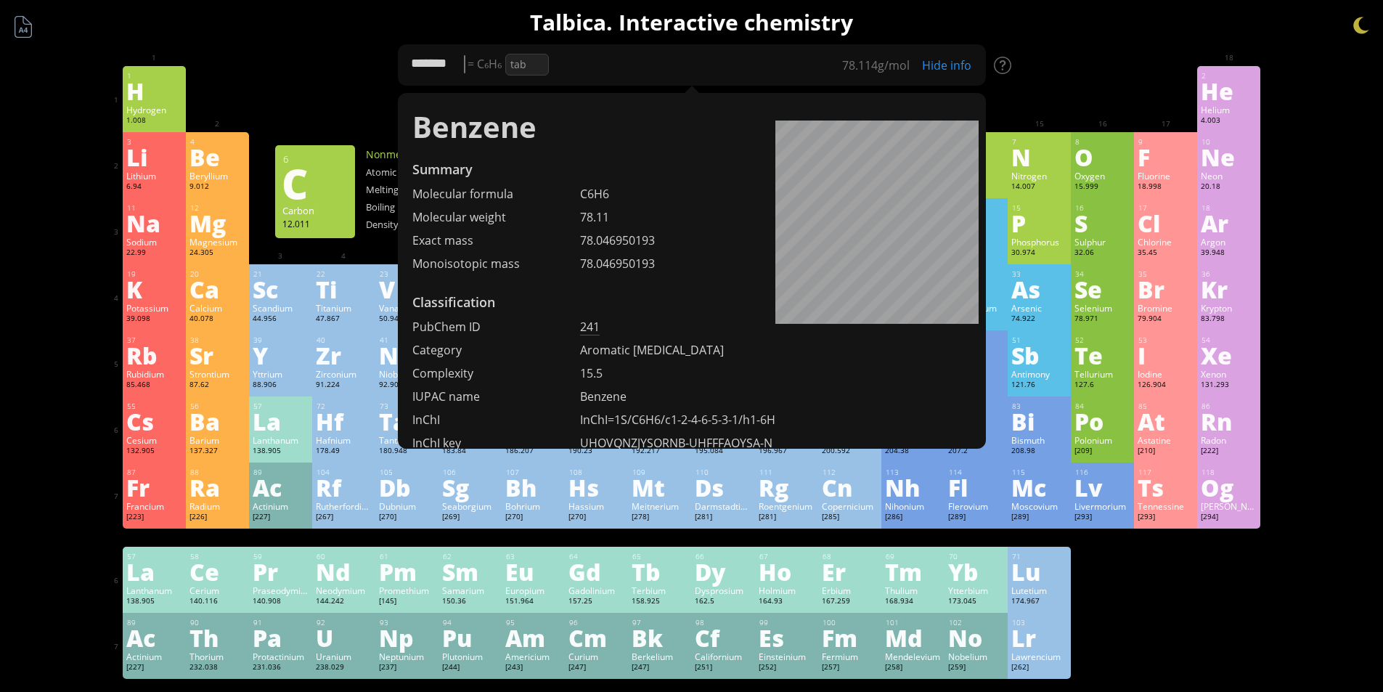
click at [1027, 107] on div "1 H Hydrogen 1.008 −1, +1 −1, +1 -259.14 °C -252.87 °C 0.0899 g/l 1s 1 2 He Hel…" at bounding box center [692, 99] width 1138 height 66
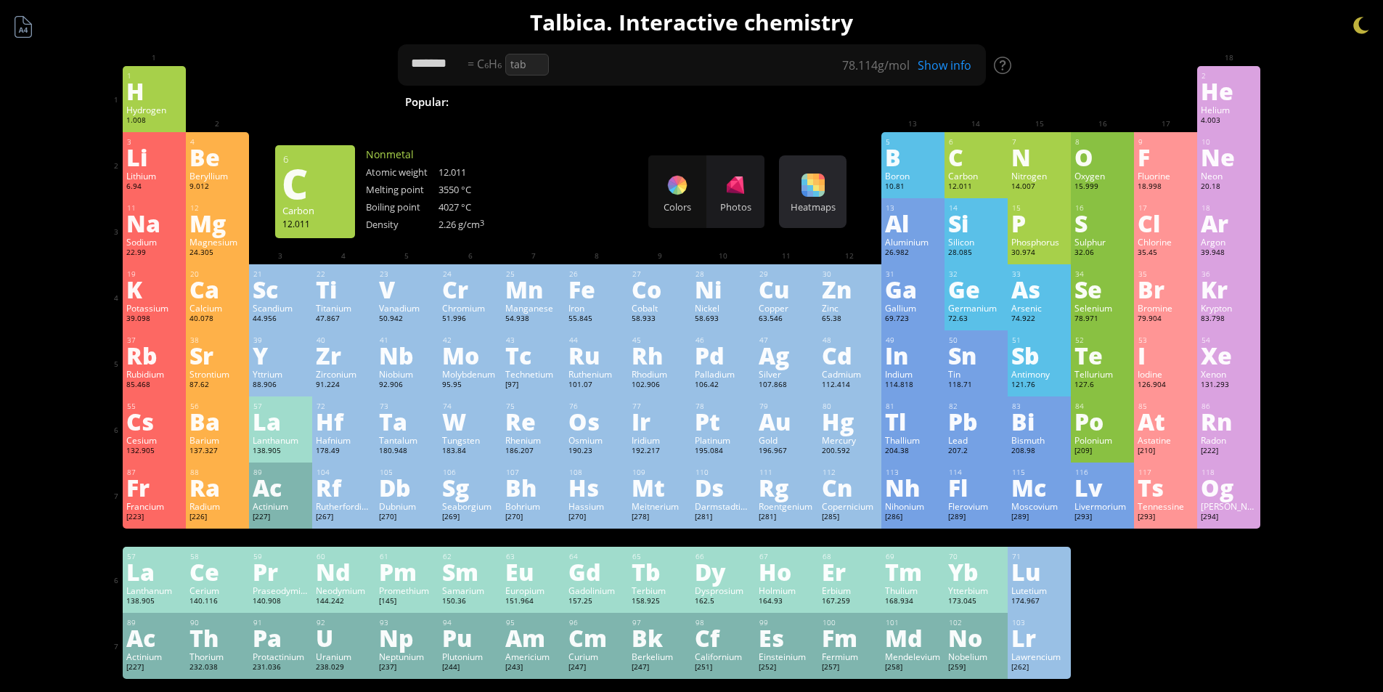
click at [790, 199] on div "Heatmaps Heatmaps Normal mode Melting point Boiling point Density Atomic weight…" at bounding box center [813, 191] width 68 height 73
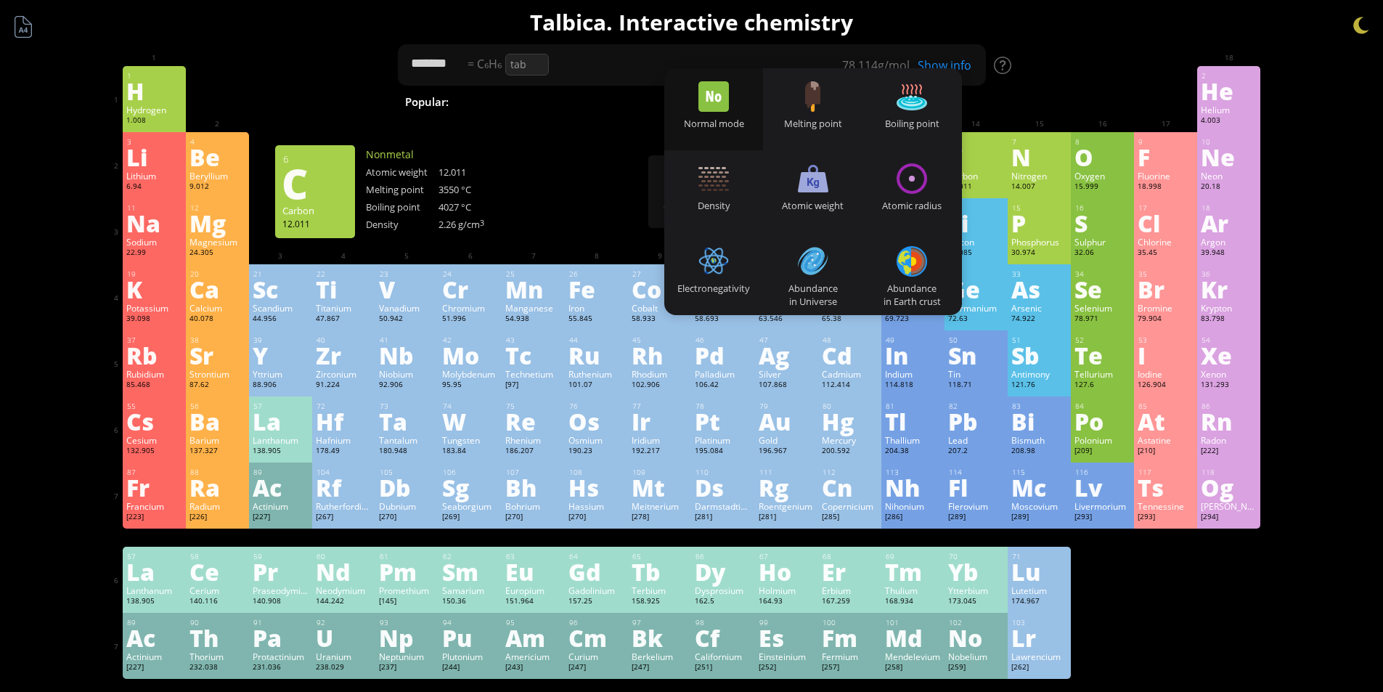
click at [790, 199] on div "Atomic weight" at bounding box center [812, 205] width 99 height 13
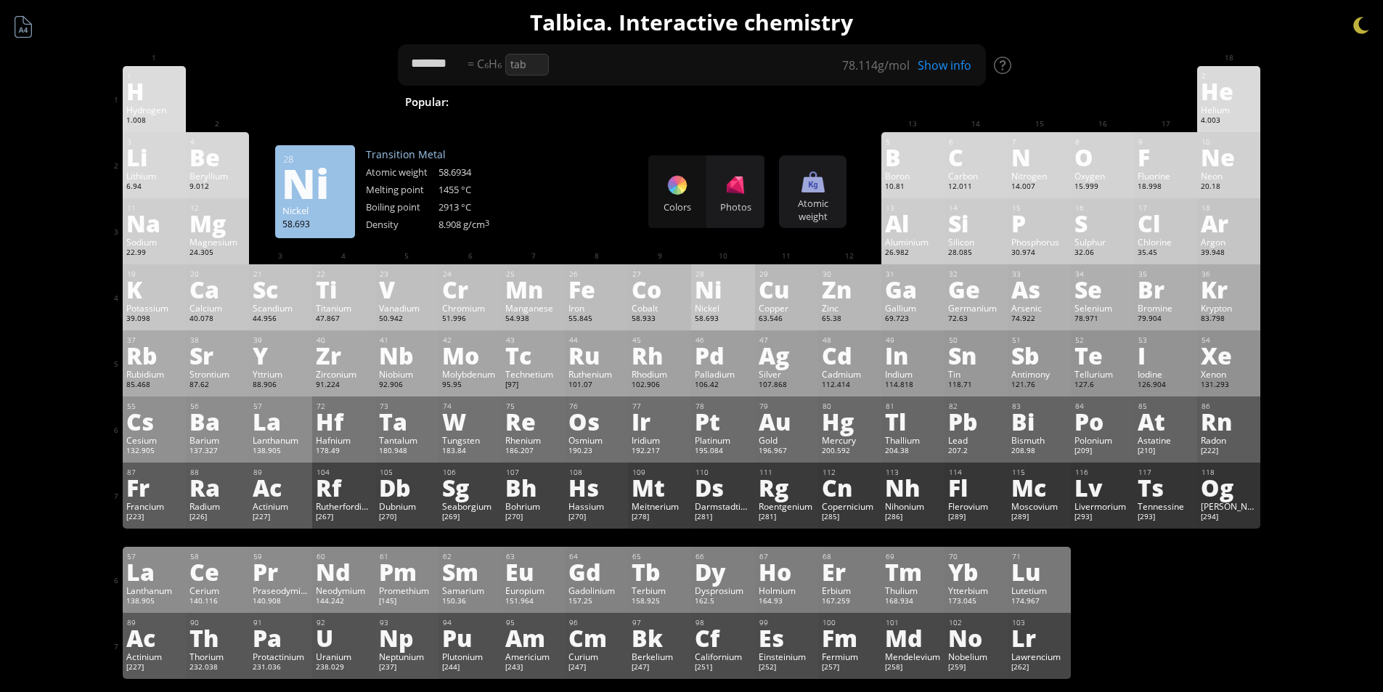
click at [714, 320] on div "58.693" at bounding box center [723, 320] width 56 height 12
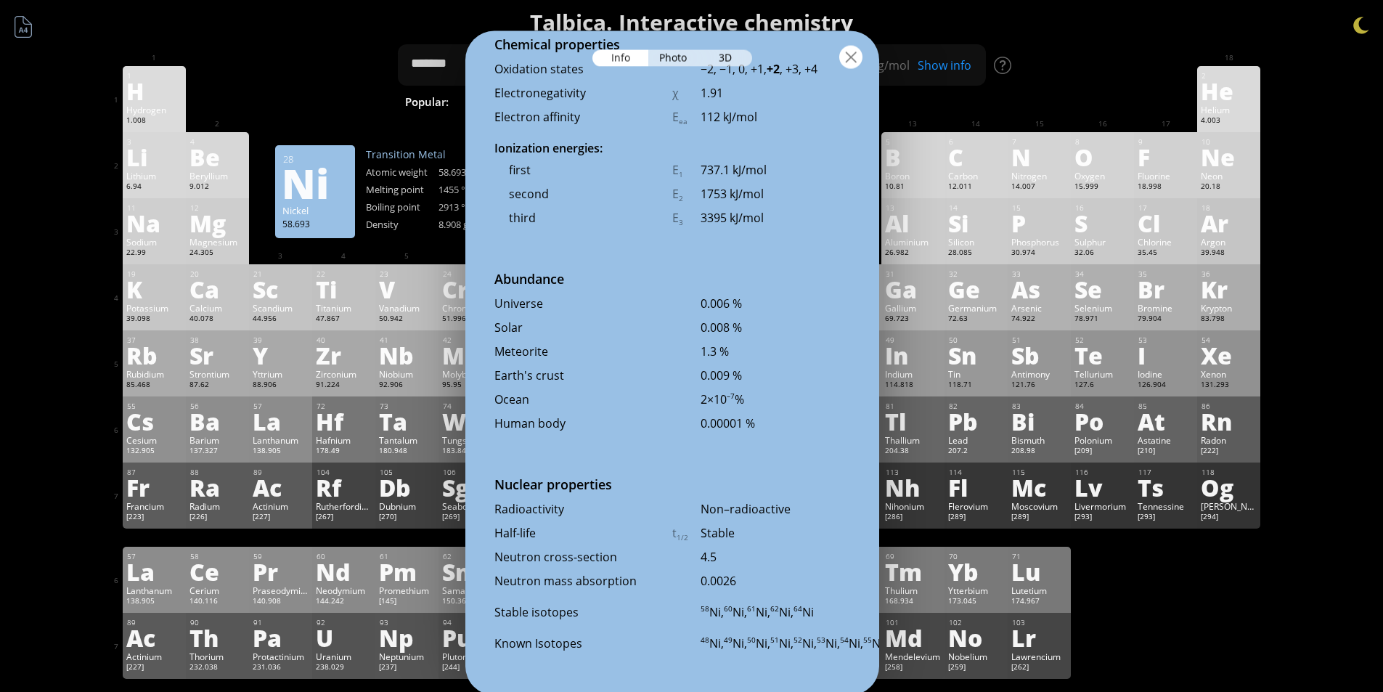
click at [862, 54] on div at bounding box center [850, 56] width 23 height 23
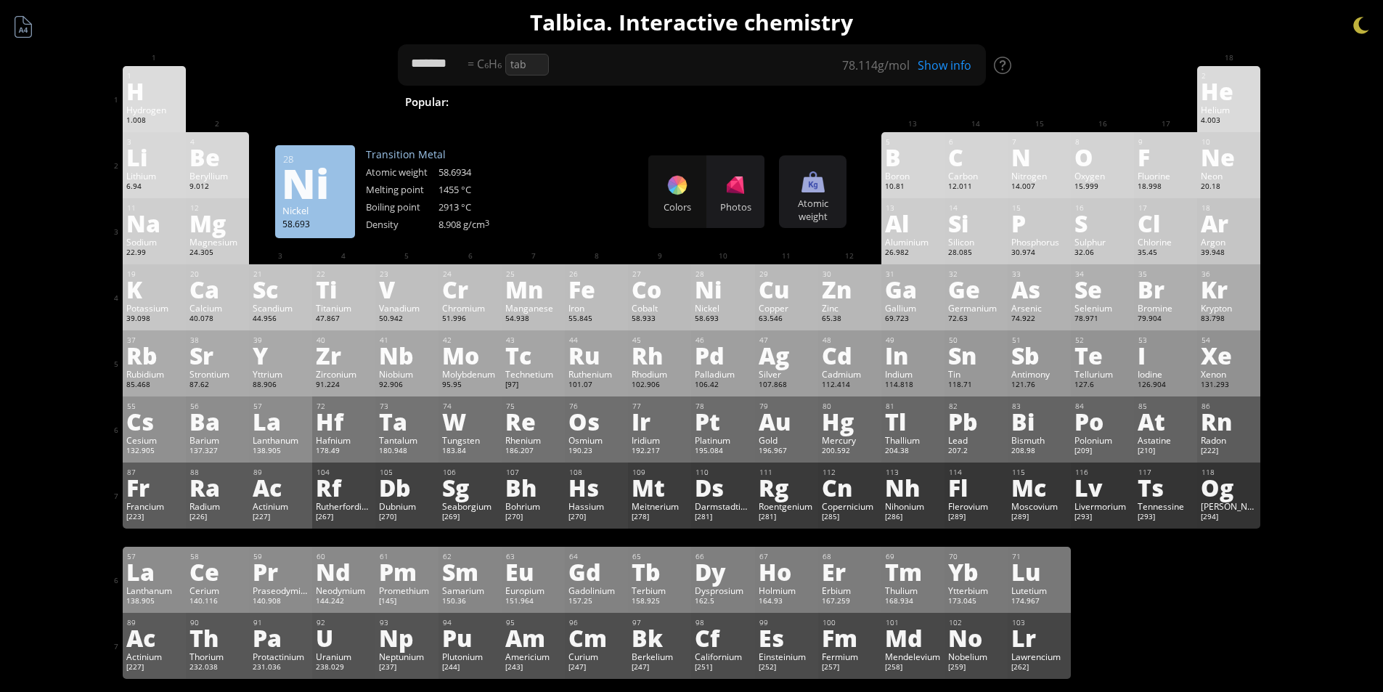
click at [857, 56] on div at bounding box center [850, 56] width 23 height 23
click at [1014, 24] on h1 "Talbica. Interactive chemistry" at bounding box center [692, 22] width 1162 height 30
click at [1358, 30] on div at bounding box center [1361, 26] width 22 height 22
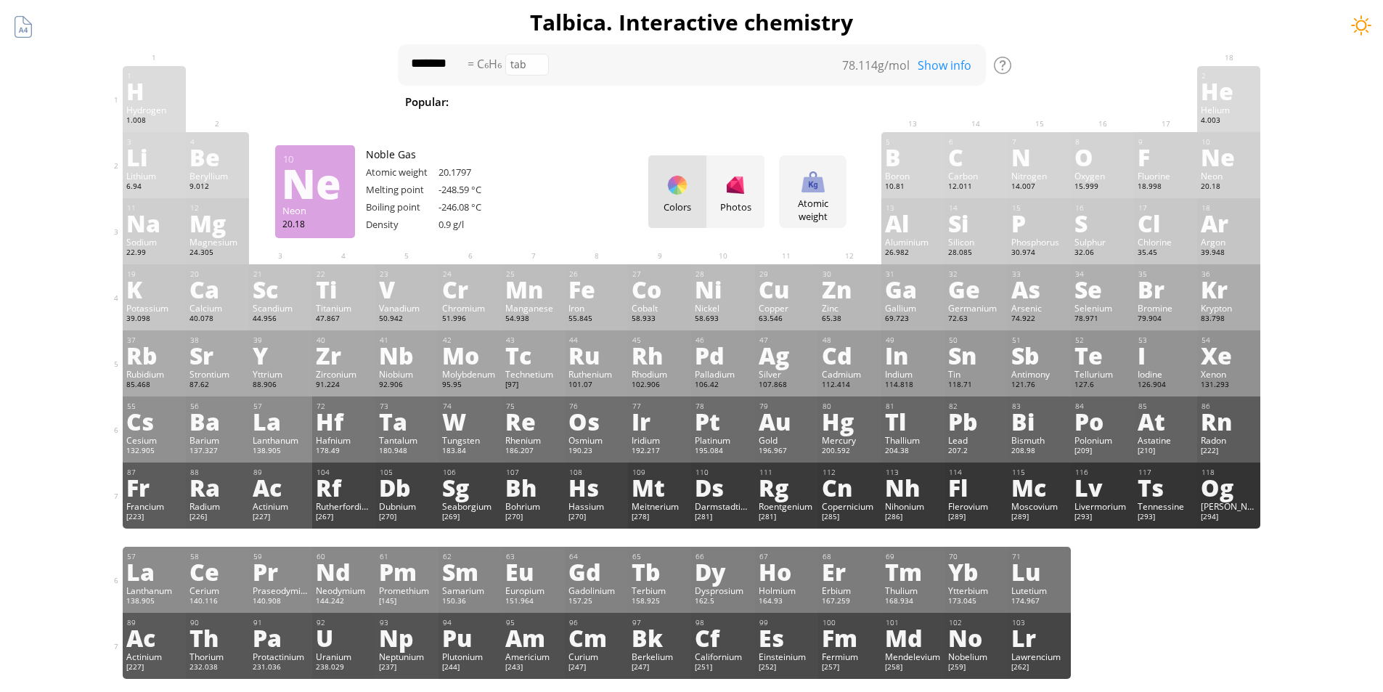
click at [1358, 30] on div at bounding box center [1361, 26] width 22 height 22
